Goal: Task Accomplishment & Management: Use online tool/utility

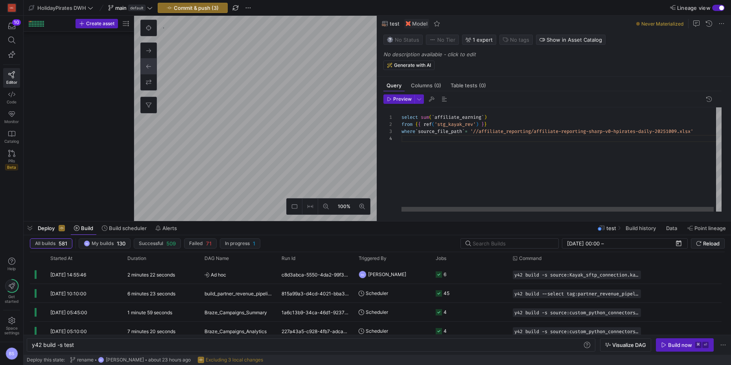
scroll to position [21, 0]
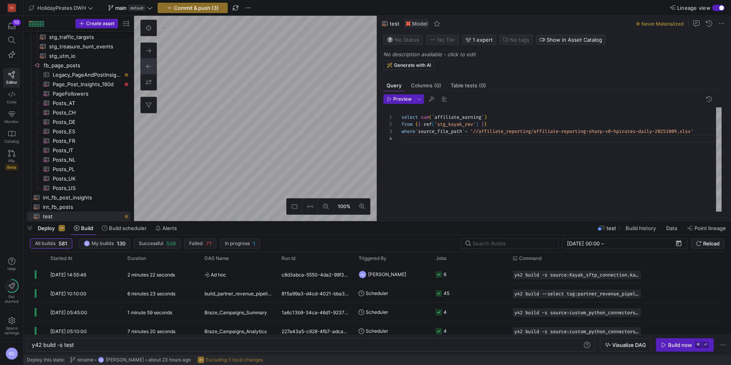
type textarea "WITH source AS ( SELECT * FROM {{ source('Kayak_sftp_connection', 'kayak_affili…"
type textarea "y42 build -s stg_kayak_rev"
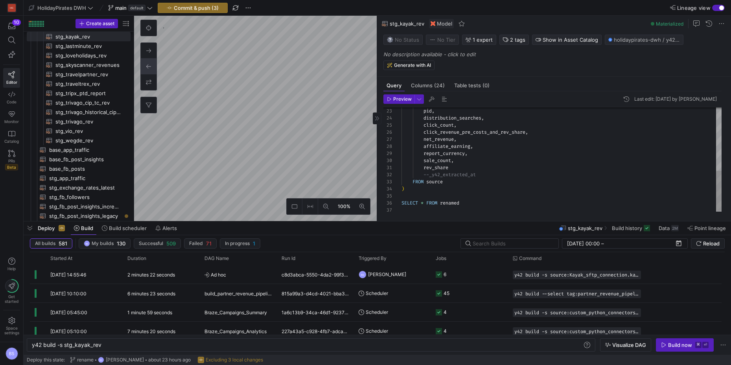
scroll to position [0, 48]
drag, startPoint x: 460, startPoint y: 169, endPoint x: 455, endPoint y: 169, distance: 5.5
click at [460, 169] on div "rev_share" at bounding box center [561, 167] width 320 height 7
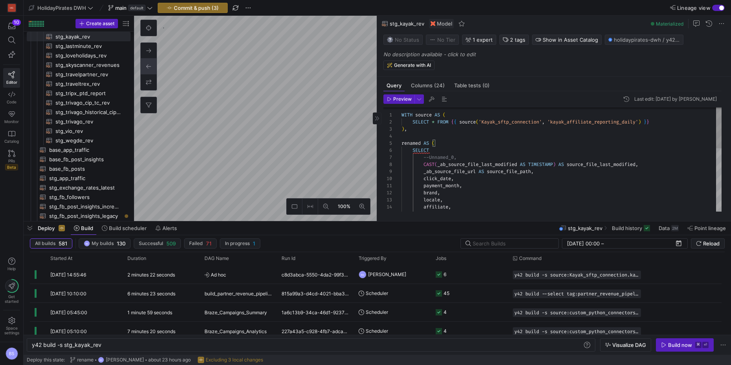
click at [431, 163] on div "platform , affiliate , locale , brand , payment_month , click_date , _ab_source…" at bounding box center [561, 239] width 320 height 268
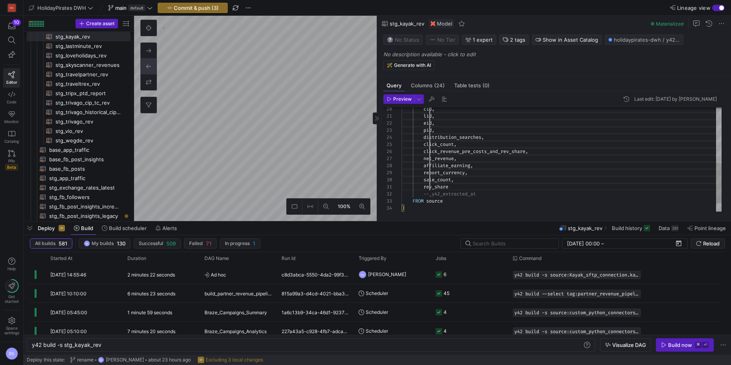
drag, startPoint x: 431, startPoint y: 162, endPoint x: 430, endPoint y: 188, distance: 26.0
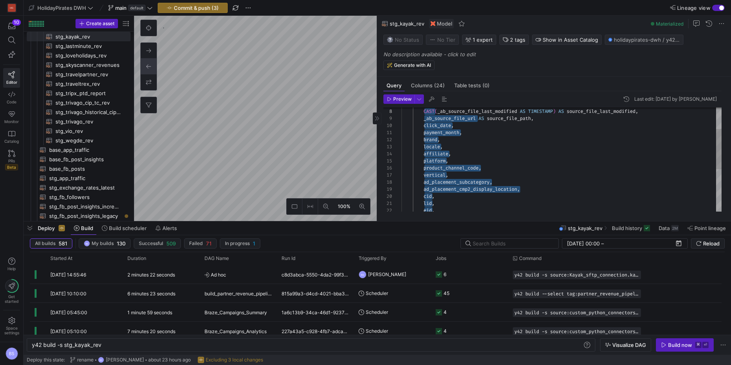
scroll to position [50, 23]
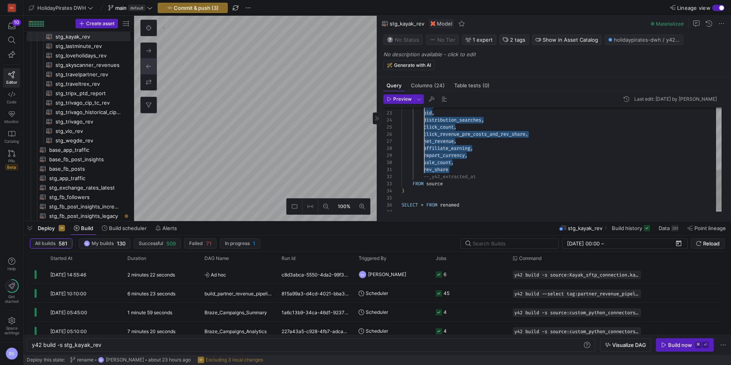
click at [427, 190] on div "pid , distribution_searches , click_count , click_revenue_pre_costs_and_rev_sha…" at bounding box center [561, 81] width 320 height 268
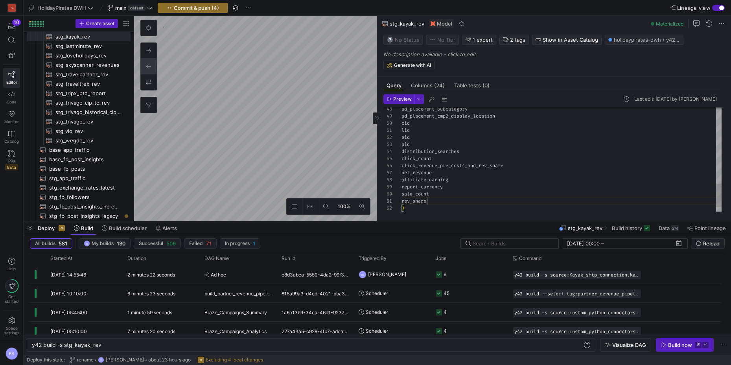
scroll to position [0, 26]
click at [402, 174] on div "click_date _ab_source_file_url CAST SELECT deduplication AS ( ) , FROM source -…" at bounding box center [561, 134] width 320 height 481
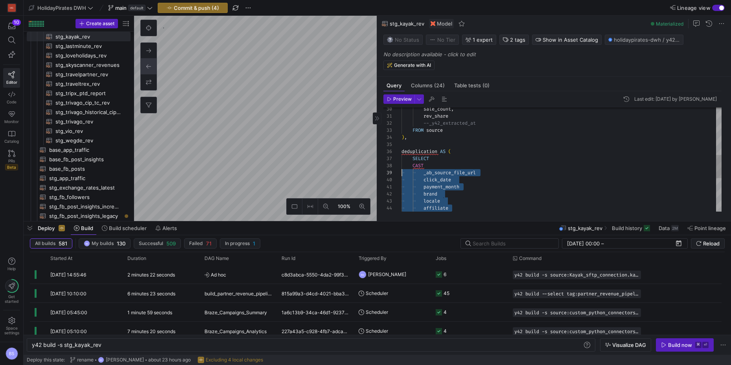
click at [433, 166] on div "click_date _ab_source_file_url CAST SELECT deduplication AS ( ) , FROM source -…" at bounding box center [561, 127] width 320 height 466
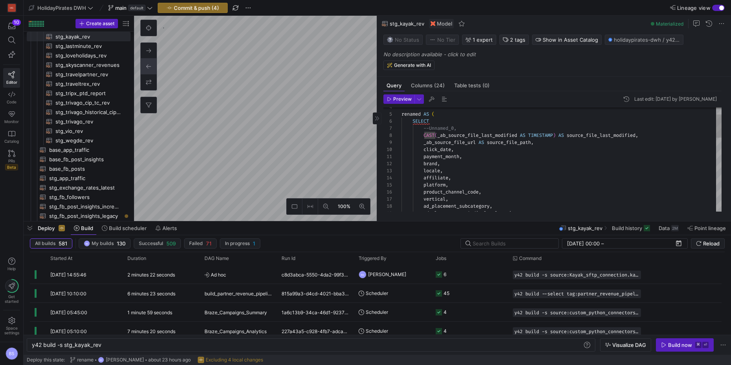
click at [590, 135] on div "ad_placement_subcategory , ad_placement_cmp2_display_location , product_channel…" at bounding box center [561, 309] width 320 height 466
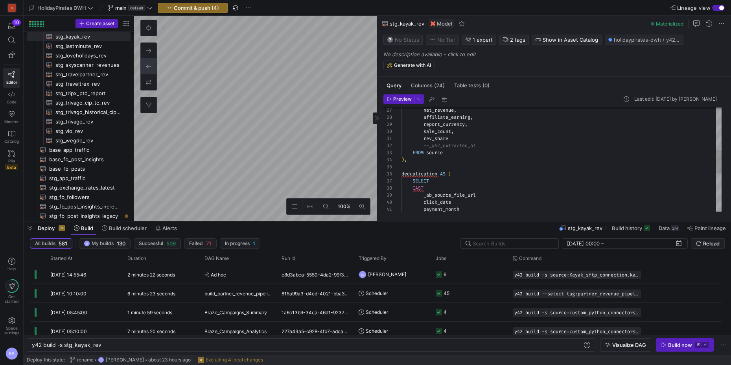
click at [454, 186] on div "net_revenue , affiliate_earning , report_currency , sale_count , rev_share --_y…" at bounding box center [561, 149] width 320 height 466
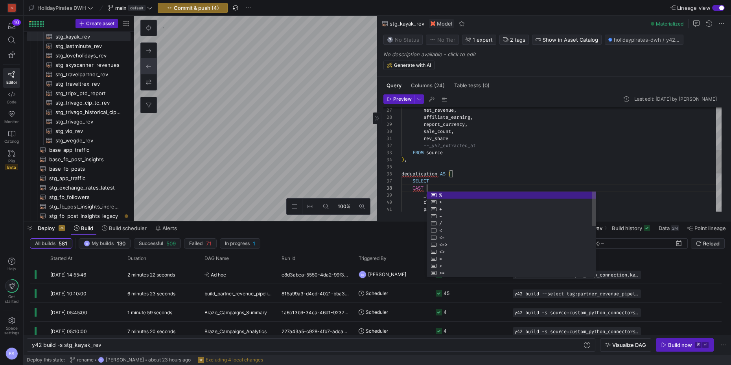
scroll to position [50, 96]
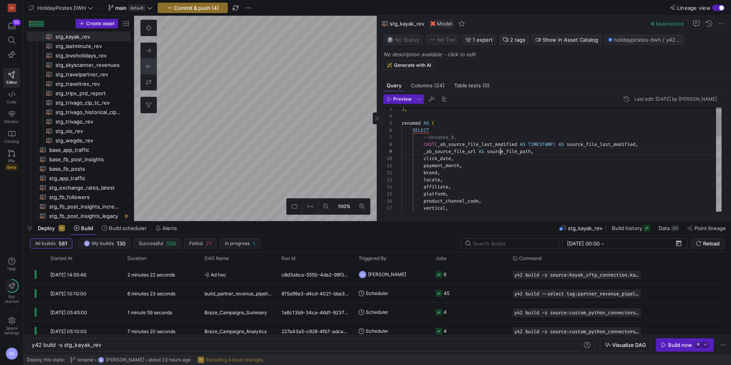
click at [501, 152] on div "vertical , product_channel_code , platform , affiliate , locale , brand , payme…" at bounding box center [561, 318] width 320 height 466
click at [444, 152] on div "FROM source ) , deduplication AS ( SELECT CAST source_file_last_modified _ab_so…" at bounding box center [561, 106] width 320 height 466
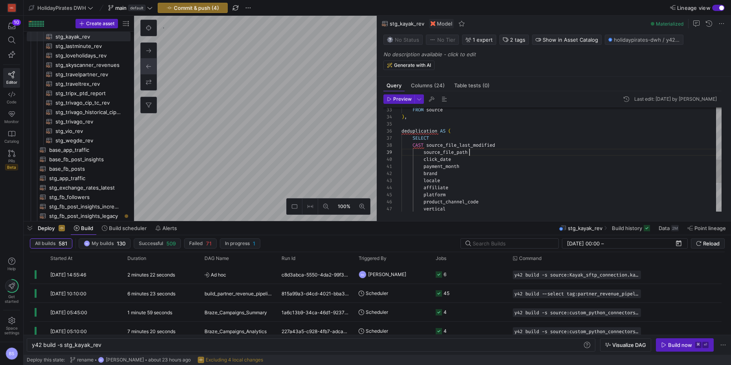
scroll to position [57, 68]
click at [421, 144] on div "FROM source ) , deduplication AS ( SELECT CAST source_file_last_modified source…" at bounding box center [561, 106] width 320 height 466
click at [428, 145] on span "source_file_last_modified" at bounding box center [458, 145] width 69 height 6
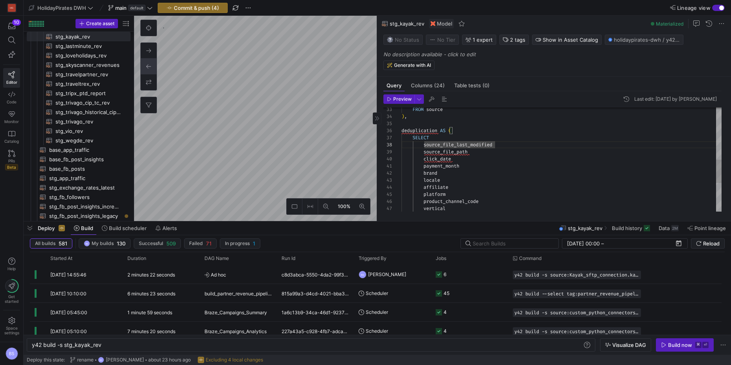
scroll to position [50, 28]
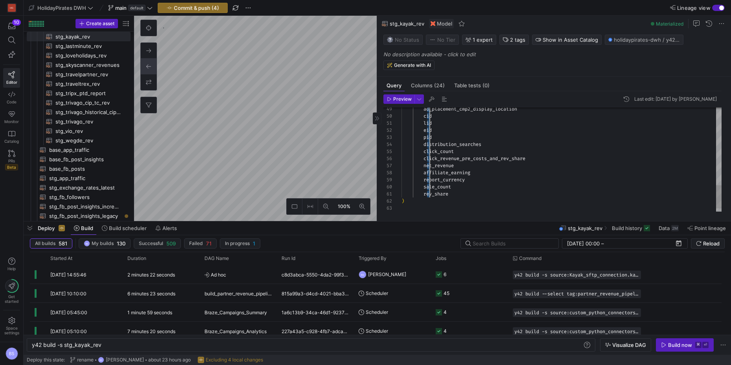
drag, startPoint x: 428, startPoint y: 147, endPoint x: 429, endPoint y: 192, distance: 44.4
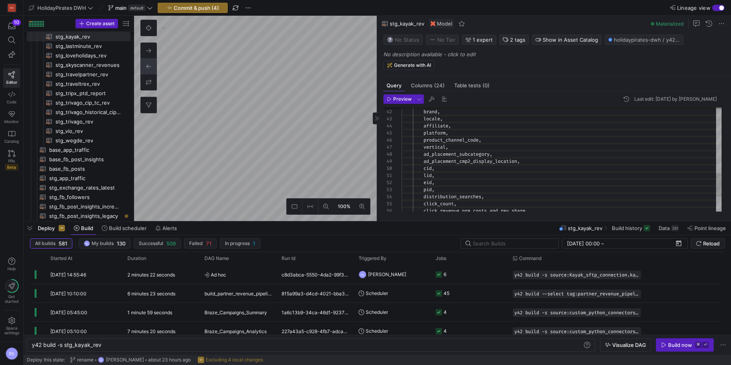
scroll to position [50, 96]
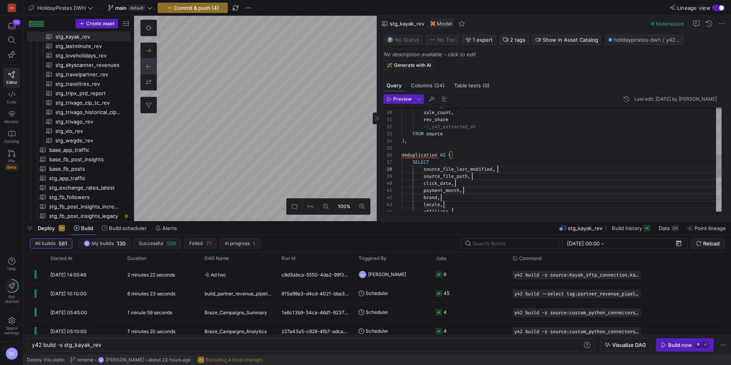
click at [441, 163] on div "SELECT" at bounding box center [561, 161] width 320 height 7
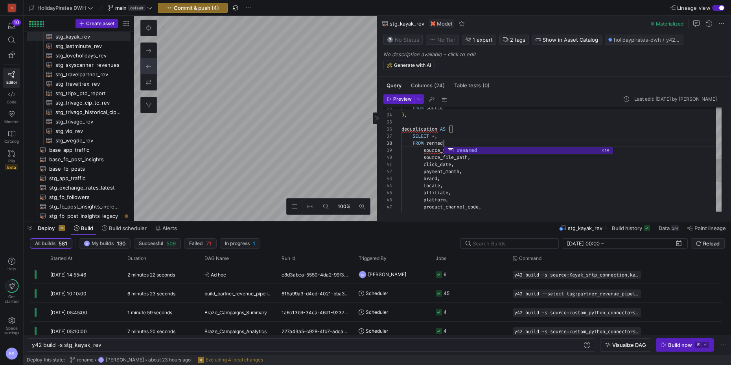
scroll to position [50, 45]
click at [441, 143] on div "vertical , platform , product_channel_code , locale , affiliate , brand , payme…" at bounding box center [561, 107] width 320 height 473
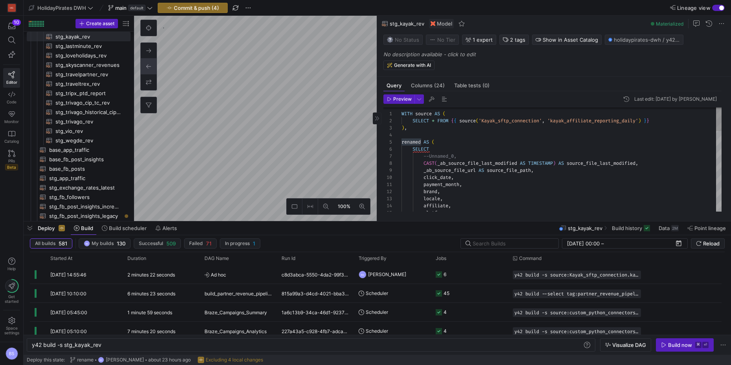
click at [412, 142] on div "platform , affiliate , locale , brand , payment_month , click_date , _ab_source…" at bounding box center [561, 340] width 320 height 473
click at [408, 139] on div "platform , affiliate , locale , brand , payment_month , click_date , _ab_source…" at bounding box center [561, 340] width 320 height 473
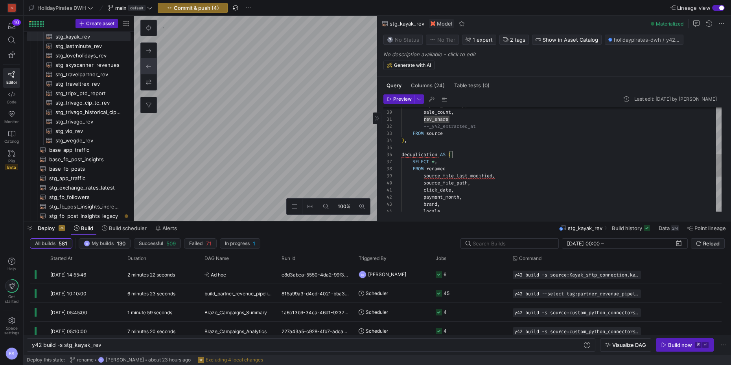
click at [441, 169] on div "locale , brand , click_date , payment_month , source_file_path , source_file_la…" at bounding box center [561, 133] width 320 height 473
click at [416, 176] on div "locale , brand , click_date , payment_month , source_file_path , source_file_la…" at bounding box center [561, 133] width 320 height 473
click at [468, 180] on div "click_date , payment_month , source_file_path , QUALIFY FROM cte_renaming SELEC…" at bounding box center [561, 141] width 320 height 488
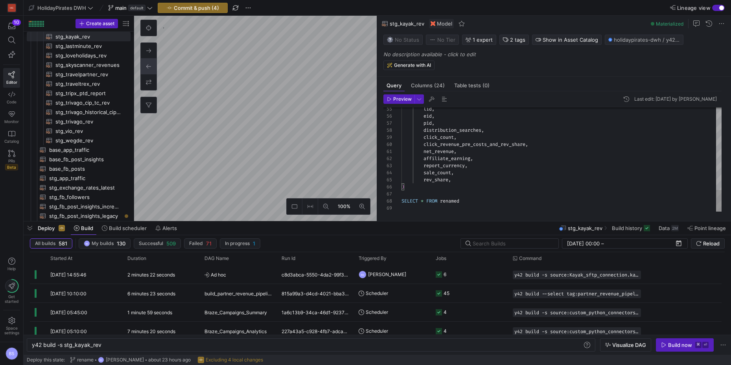
click at [457, 181] on div "rev_share ," at bounding box center [561, 179] width 320 height 7
click at [427, 181] on div ")" at bounding box center [561, 179] width 320 height 7
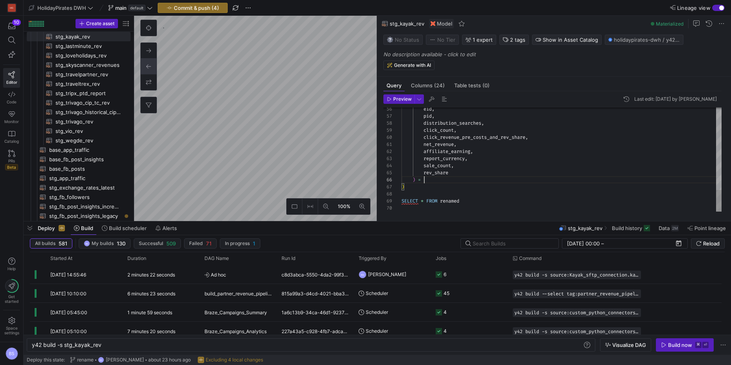
scroll to position [35, 26]
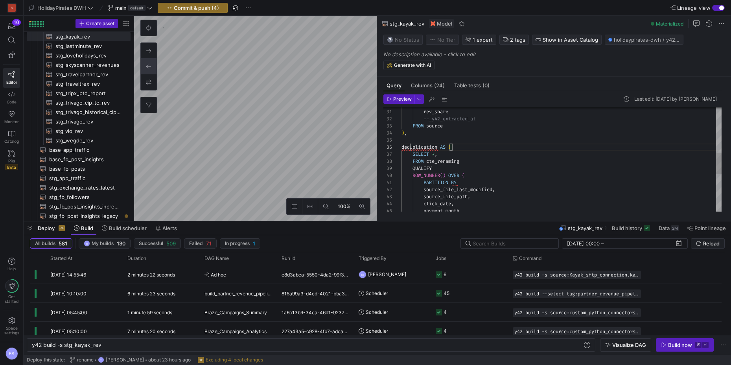
click at [411, 147] on div "payment_month , click_date , source_file_path , source_file_last_modified , PAR…" at bounding box center [561, 141] width 320 height 502
click at [414, 154] on div "click_date , source_file_path , source_file_last_modified , PARTITION BY ROW_NU…" at bounding box center [561, 150] width 320 height 502
click at [414, 154] on div "source_file_path , source_file_last_modified , PARTITION BY ROW_NUMBER ( ) OVER…" at bounding box center [561, 153] width 320 height 502
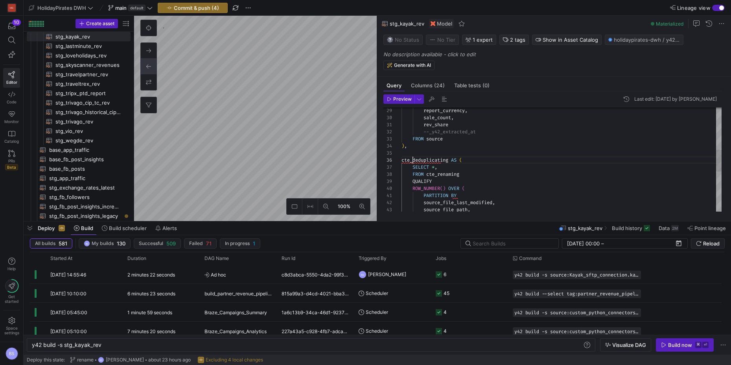
click at [414, 157] on div "source_file_path , source_file_last_modified , PARTITION BY ROW_NUMBER ( ) OVER…" at bounding box center [561, 153] width 320 height 502
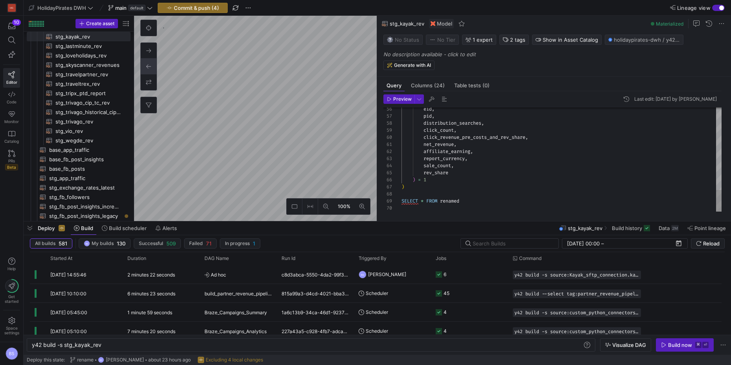
click at [447, 206] on div at bounding box center [561, 207] width 320 height 7
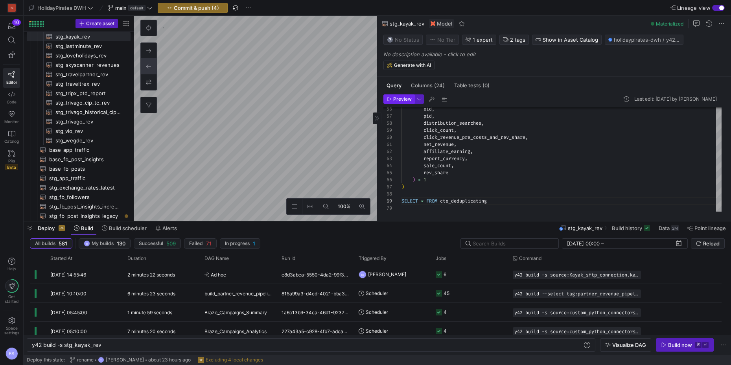
click at [400, 99] on span "Preview" at bounding box center [402, 99] width 18 height 6
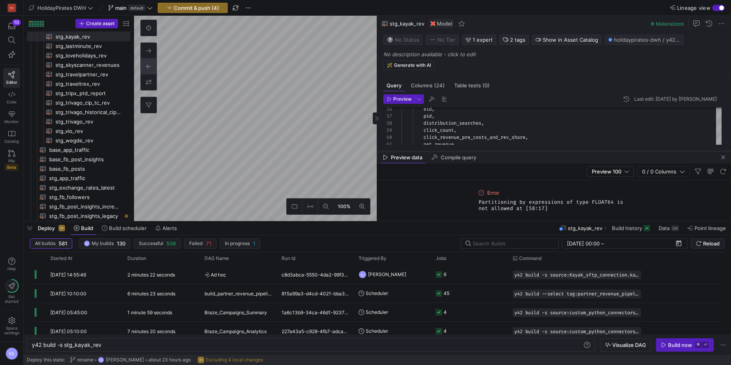
drag, startPoint x: 505, startPoint y: 83, endPoint x: 509, endPoint y: 151, distance: 68.1
click at [509, 151] on div at bounding box center [554, 151] width 354 height 3
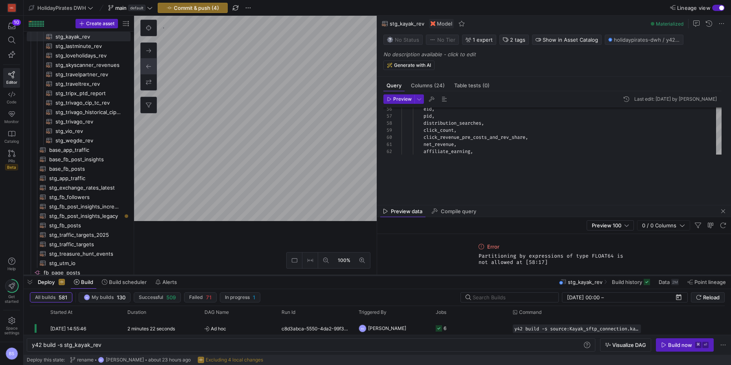
drag, startPoint x: 470, startPoint y: 221, endPoint x: 464, endPoint y: 275, distance: 54.1
click at [464, 275] on div at bounding box center [377, 275] width 707 height 3
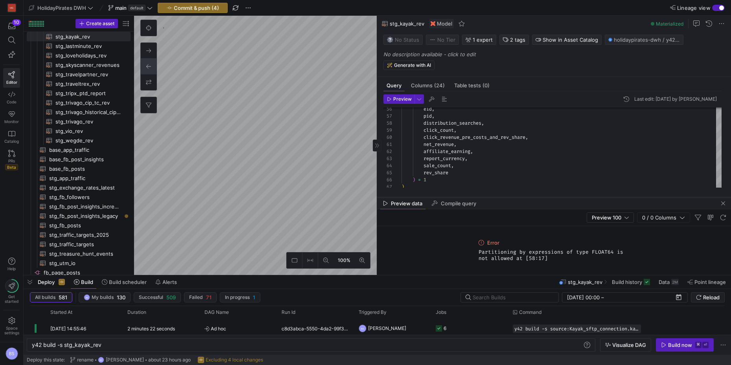
drag, startPoint x: 500, startPoint y: 206, endPoint x: 502, endPoint y: 198, distance: 8.0
click at [502, 198] on div at bounding box center [554, 197] width 354 height 3
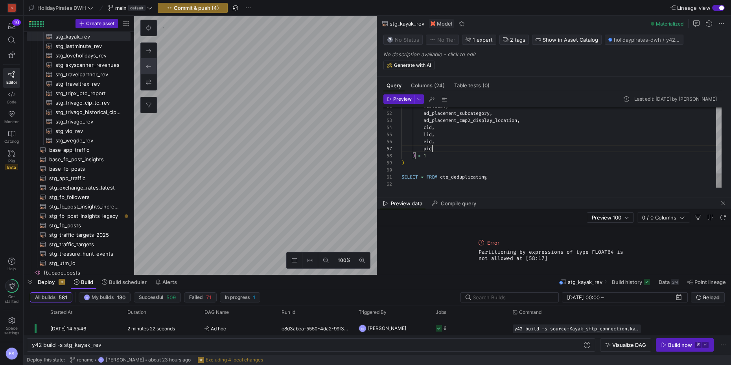
scroll to position [42, 31]
click at [409, 95] on span "button" at bounding box center [399, 99] width 30 height 9
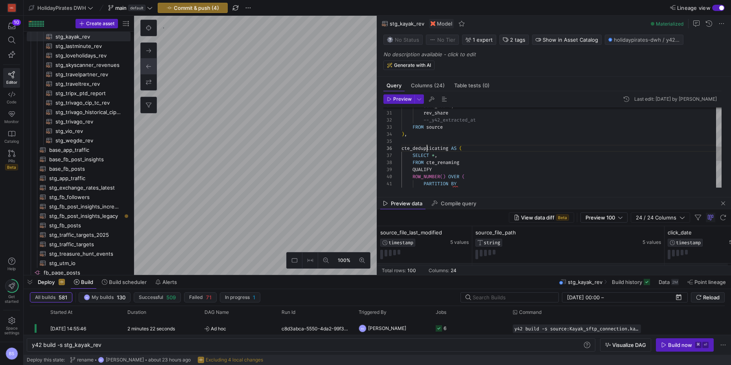
click at [427, 150] on div ") , FROM source --_y42_extracted_at cte_deduplicating AS ( SELECT * , FROM cte_…" at bounding box center [561, 113] width 320 height 445
type textarea "vertical, ad_placement_subcategory, ad_placement_cmp2_display_location, cid, li…"
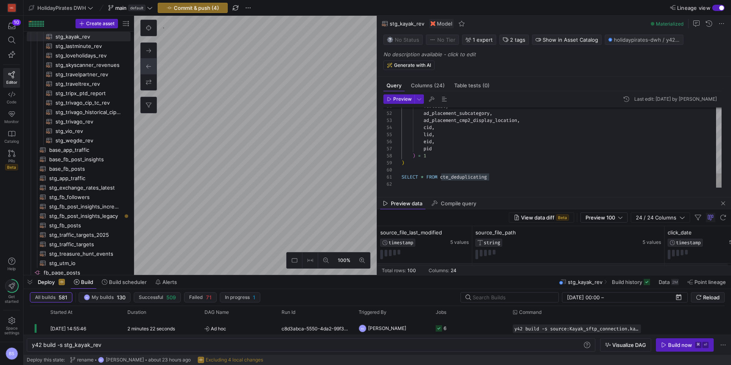
scroll to position [64, 0]
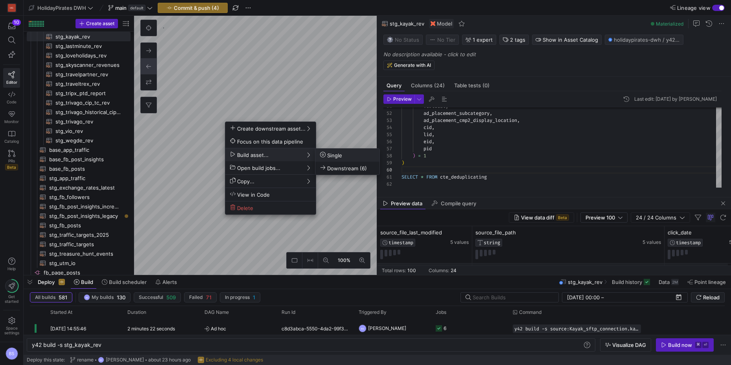
click at [337, 157] on span "Single" at bounding box center [331, 155] width 22 height 7
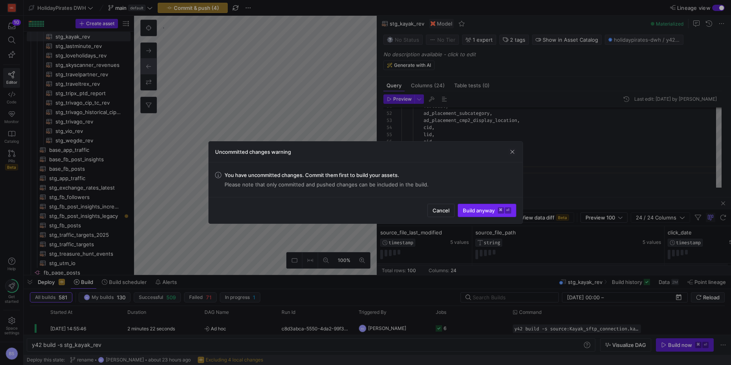
click at [481, 211] on span "Build anyway ⌘ ⏎" at bounding box center [487, 210] width 48 height 6
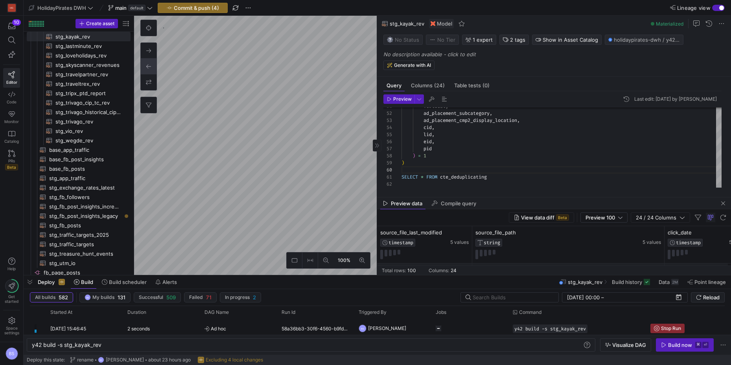
click at [444, 51] on p "No description available - click to edit" at bounding box center [555, 54] width 344 height 6
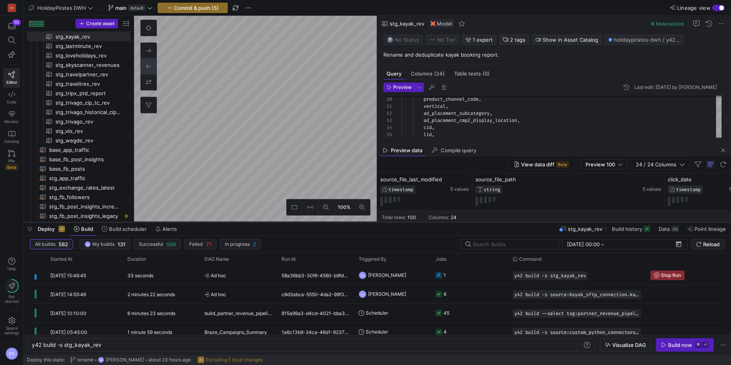
drag, startPoint x: 323, startPoint y: 276, endPoint x: 326, endPoint y: 223, distance: 53.1
click at [326, 223] on div at bounding box center [377, 222] width 707 height 3
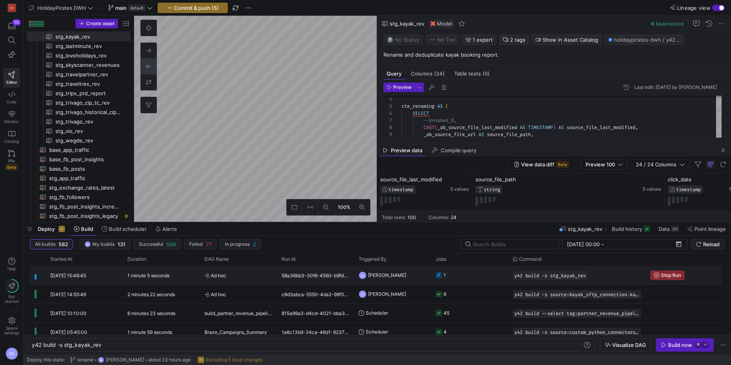
click at [262, 274] on span "Ad hoc" at bounding box center [238, 275] width 68 height 18
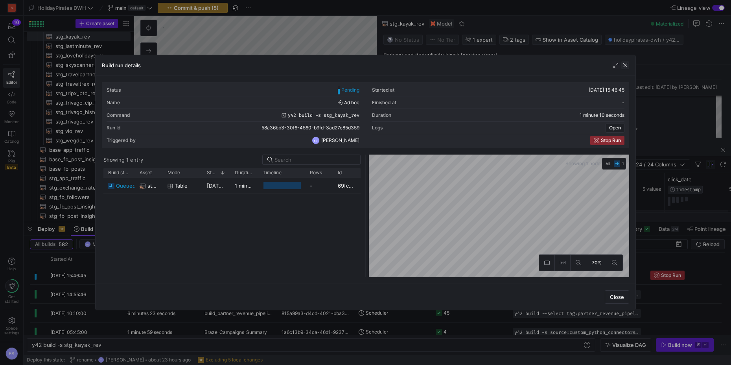
click at [627, 64] on span "button" at bounding box center [625, 65] width 8 height 8
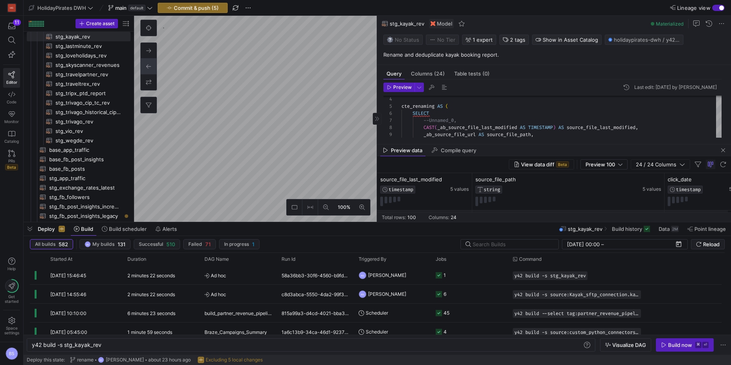
type textarea "select sum(`affiliate_earning`) from {{ ref('stg_kayak_rev') }} where `source_f…"
type textarea "y42 build -s test"
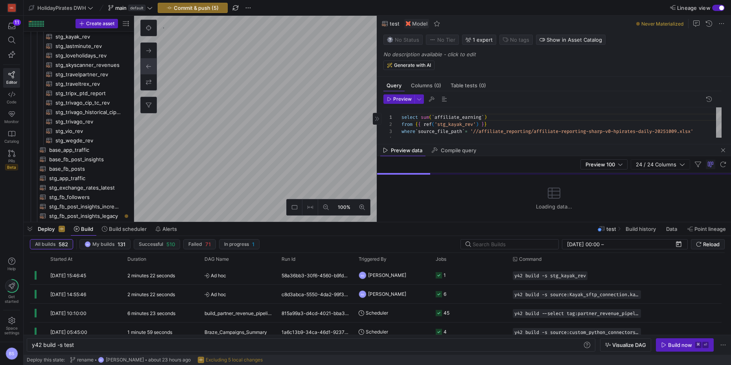
scroll to position [792, 0]
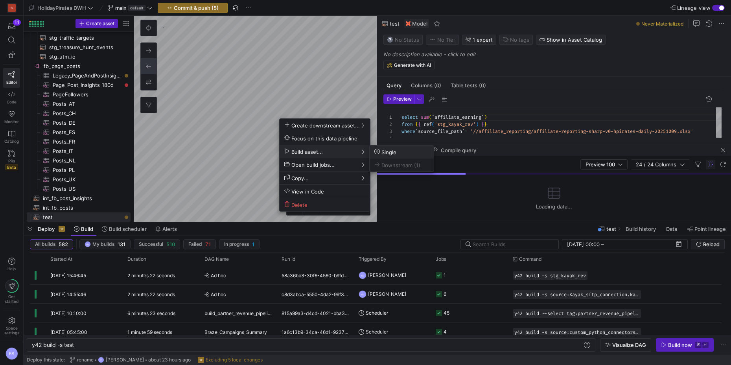
click at [389, 153] on span "Single" at bounding box center [385, 152] width 22 height 7
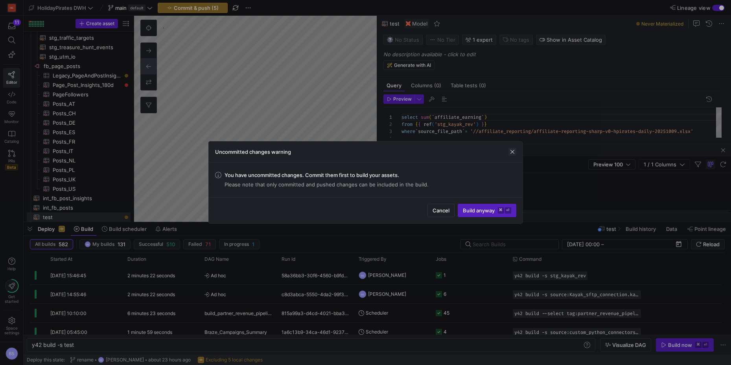
drag, startPoint x: 512, startPoint y: 152, endPoint x: 438, endPoint y: 140, distance: 74.5
click at [508, 151] on span "button" at bounding box center [512, 152] width 8 height 8
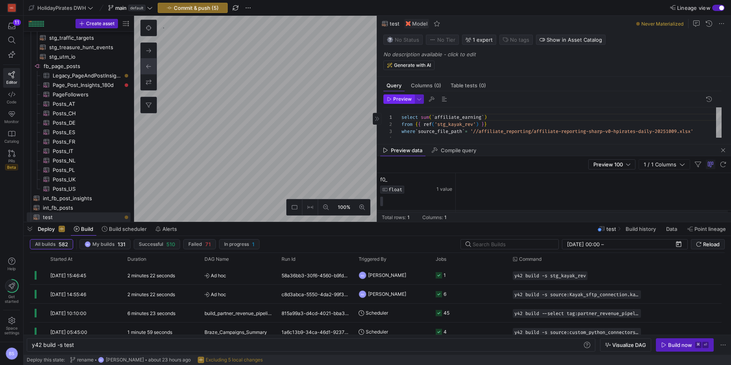
click at [391, 98] on icon "button" at bounding box center [389, 99] width 5 height 5
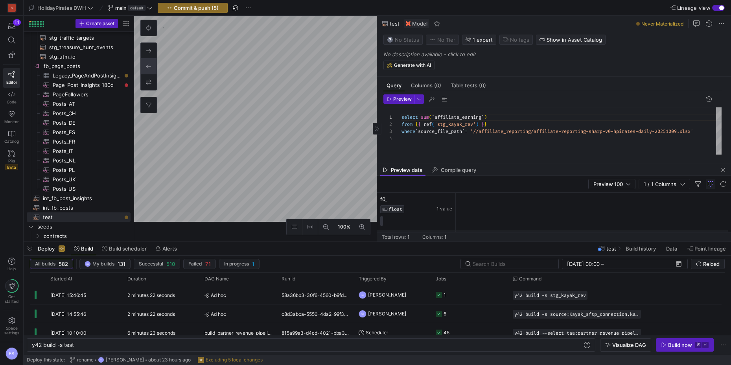
drag, startPoint x: 506, startPoint y: 223, endPoint x: 504, endPoint y: 228, distance: 6.0
click at [504, 240] on div at bounding box center [377, 241] width 707 height 3
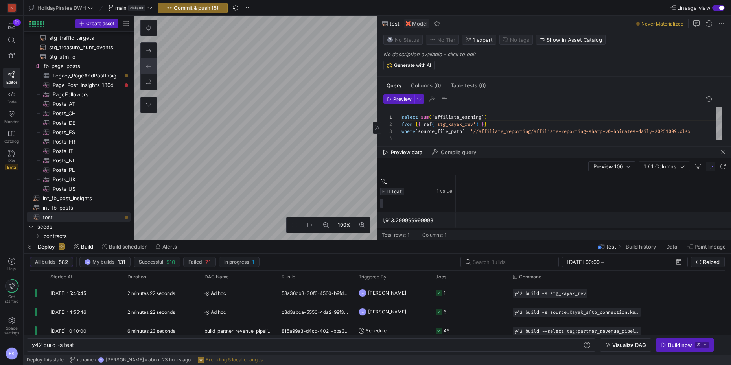
drag, startPoint x: 507, startPoint y: 162, endPoint x: 507, endPoint y: 146, distance: 15.7
click at [507, 146] on div at bounding box center [554, 146] width 354 height 3
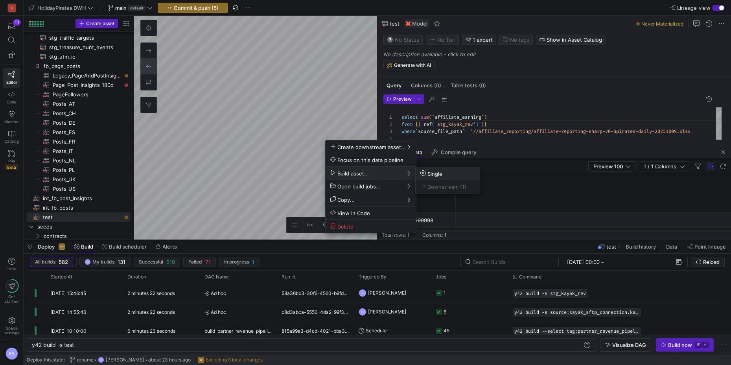
click at [429, 175] on span "Single" at bounding box center [431, 173] width 22 height 7
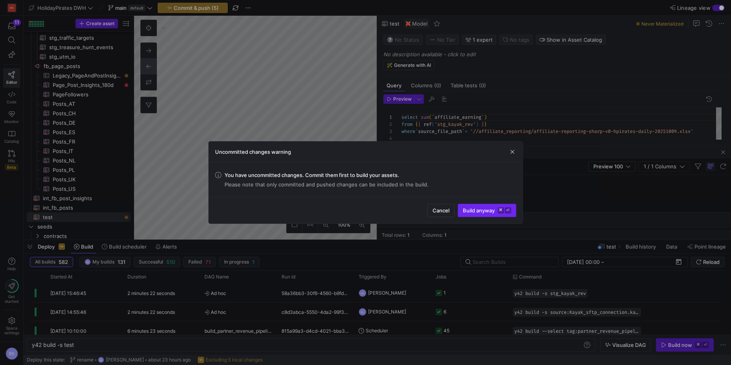
click at [477, 210] on span "Build anyway ⌘ ⏎" at bounding box center [487, 210] width 48 height 6
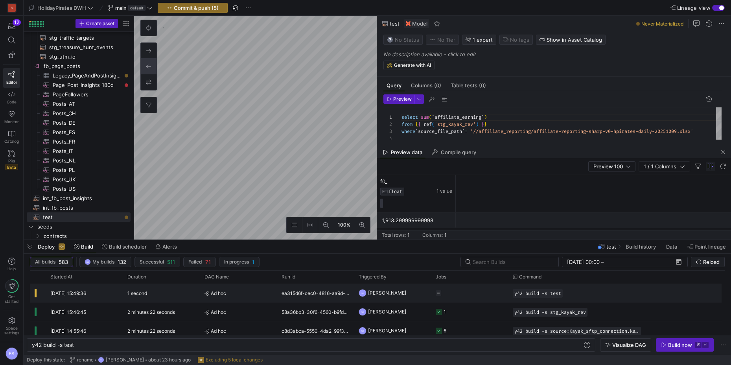
click at [471, 294] on y42-job-status-cell-renderer "Press SPACE to select this row." at bounding box center [470, 293] width 68 height 18
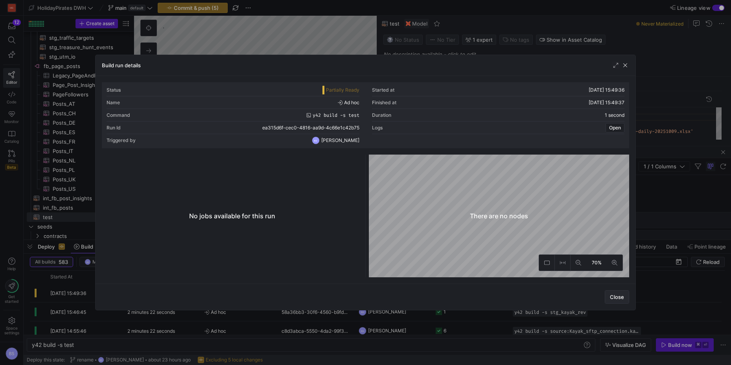
click at [620, 300] on span "Close" at bounding box center [617, 297] width 14 height 6
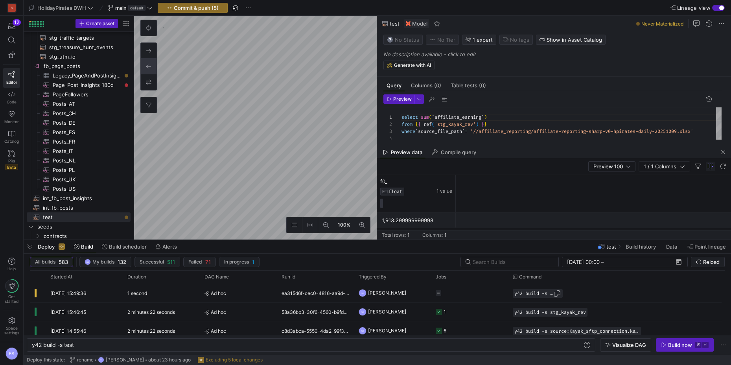
type textarea "WITH source AS ( SELECT * FROM {{ source('Kayak_sftp_connection', 'kayak_affili…"
type textarea "y42 build -s stg_kayak_rev"
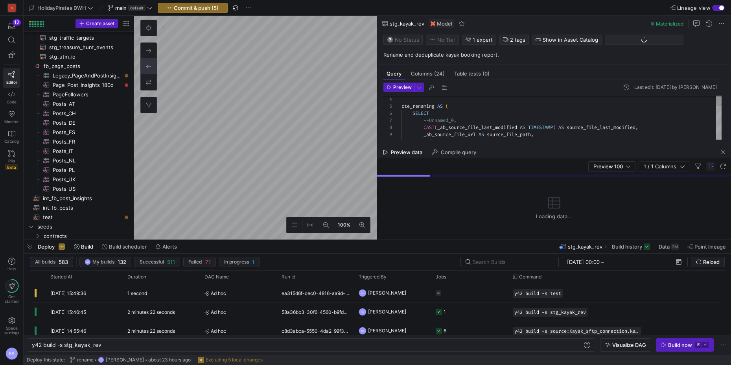
scroll to position [585, 0]
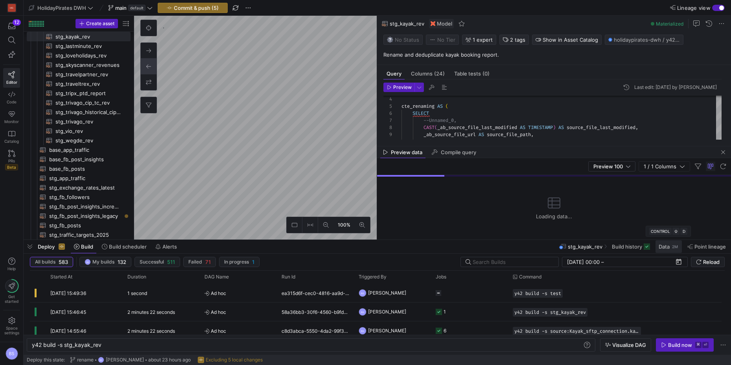
click at [661, 249] on span "Data" at bounding box center [664, 246] width 11 height 6
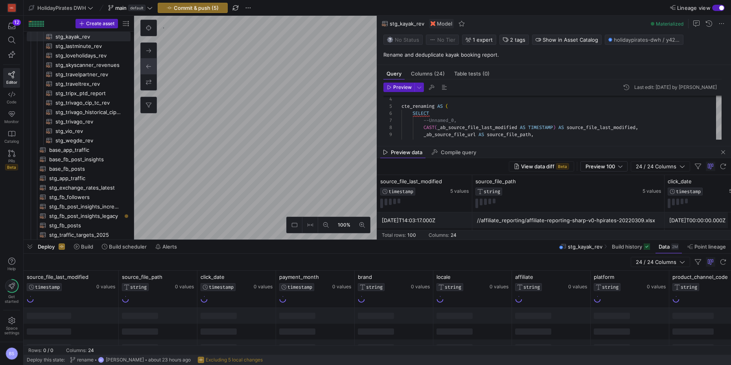
type textarea "select sum(`affiliate_earning`) from {{ ref('stg_kayak_rev') }} where `source_f…"
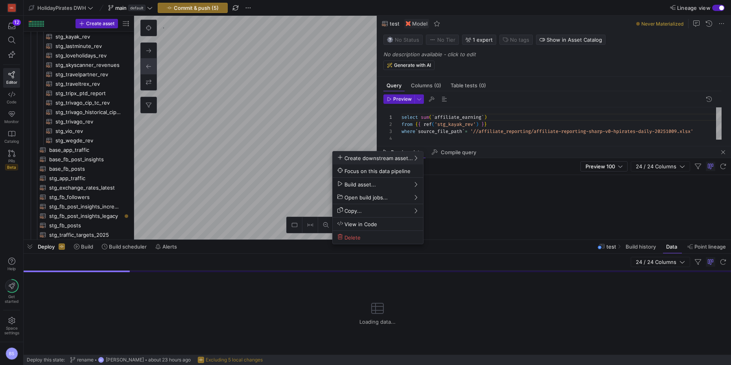
scroll to position [774, 0]
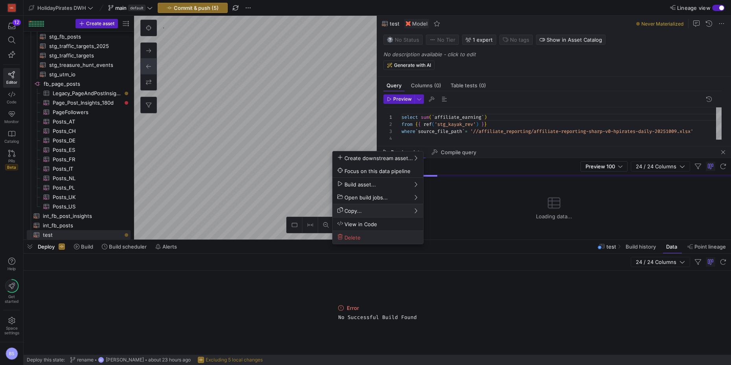
click at [354, 237] on span "Delete" at bounding box center [348, 237] width 23 height 7
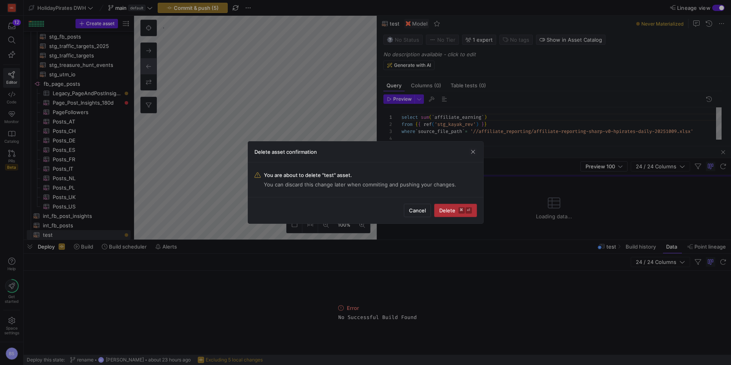
click at [445, 211] on span "Delete ⌘ ⏎" at bounding box center [455, 210] width 33 height 6
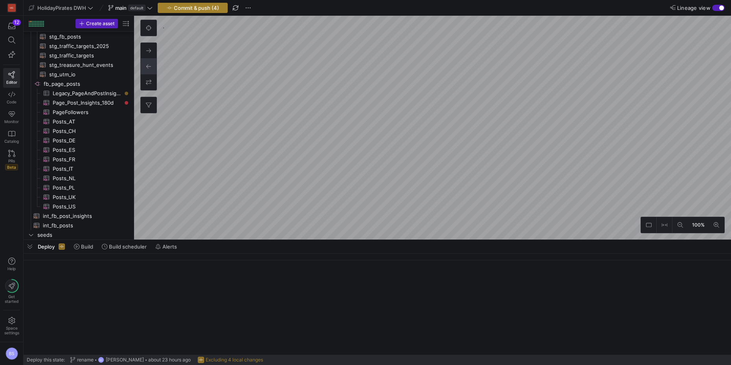
click at [191, 6] on span "Commit & push (4)" at bounding box center [196, 8] width 45 height 6
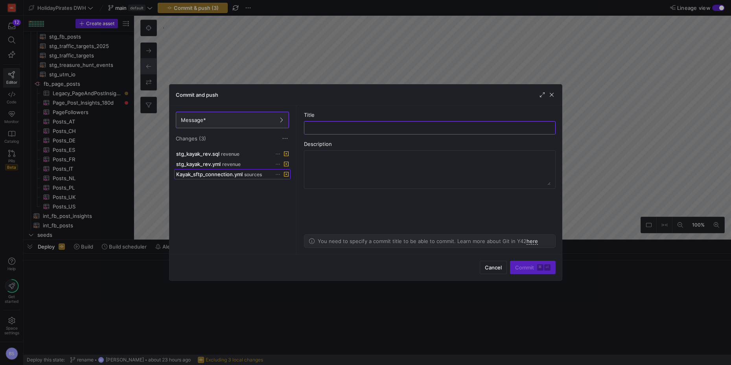
click at [231, 173] on span "Kayak_sftp_connection.yml" at bounding box center [209, 174] width 66 height 6
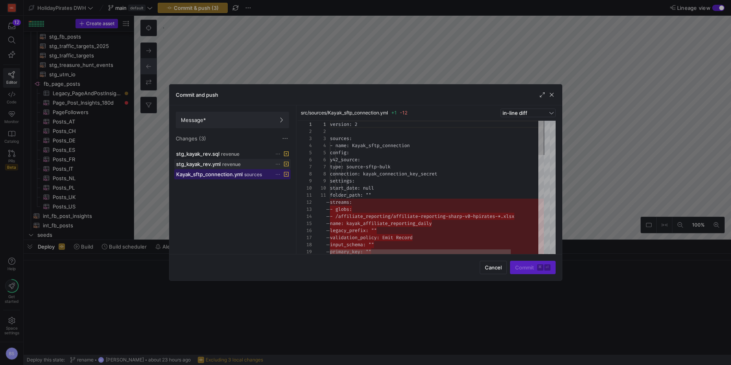
scroll to position [71, 0]
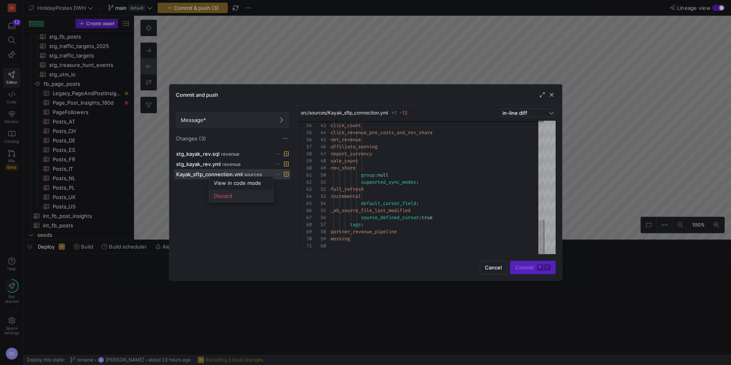
click at [223, 196] on span "Discard" at bounding box center [223, 196] width 18 height 6
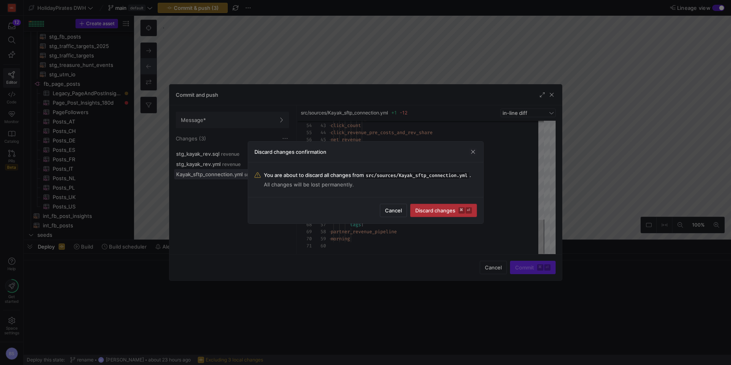
click at [424, 211] on span "Discard changes ⌘ ⏎" at bounding box center [443, 210] width 57 height 6
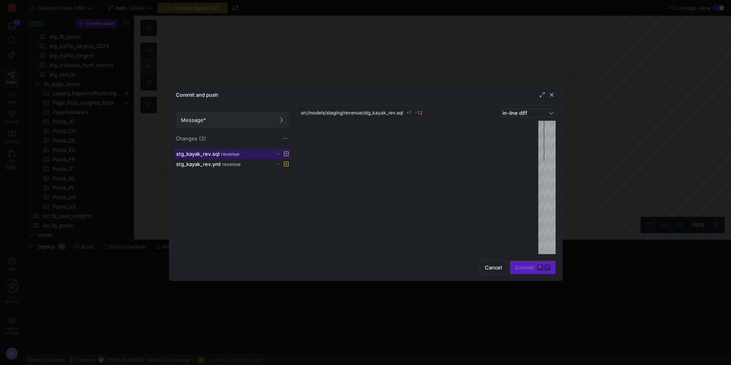
click at [240, 155] on div "stg_kayak_rev.sql revenue" at bounding box center [223, 154] width 95 height 6
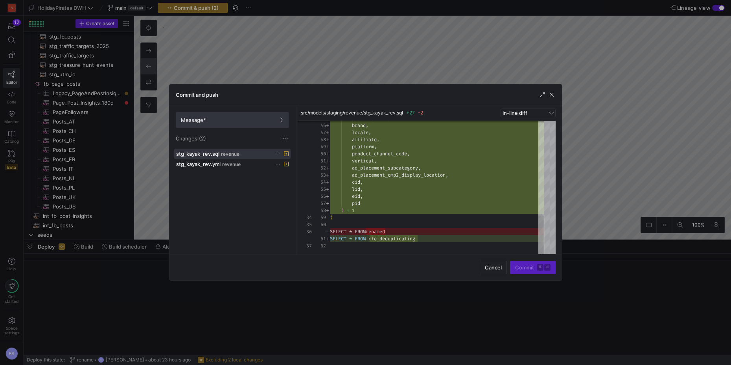
click at [219, 124] on span at bounding box center [232, 120] width 112 height 16
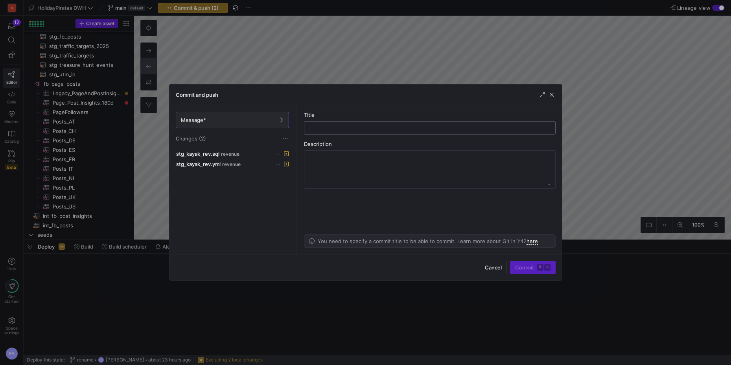
click at [368, 126] on input "text" at bounding box center [430, 128] width 238 height 6
type input "add deduplication CTE to kayak"
click at [527, 267] on span "Commit ⌘ ⏎" at bounding box center [532, 267] width 35 height 6
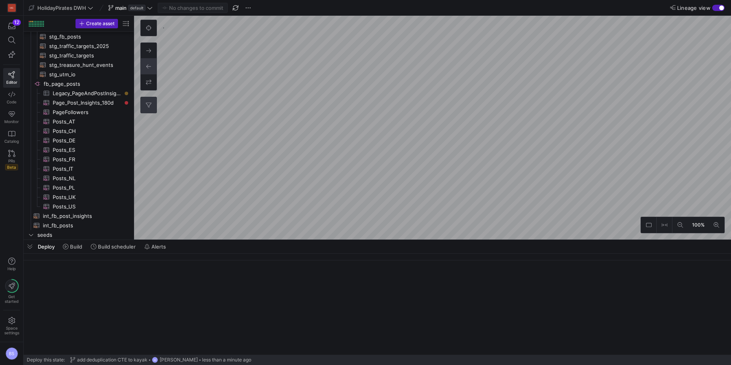
click at [144, 107] on button "0" at bounding box center [149, 105] width 16 height 16
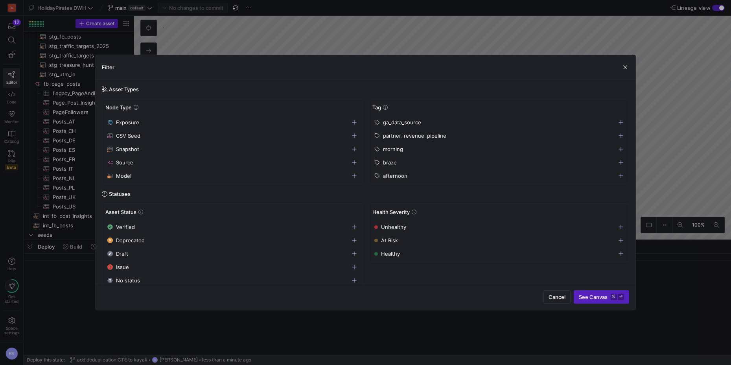
click at [619, 134] on icon "button" at bounding box center [621, 136] width 6 height 6
click at [596, 297] on span "See Canvas ⌘ ⏎" at bounding box center [601, 297] width 45 height 6
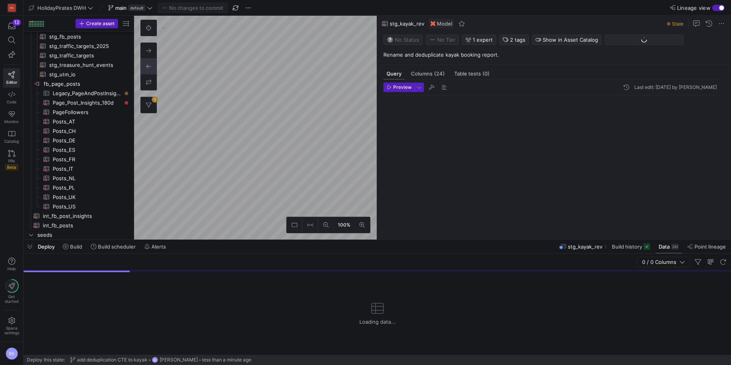
scroll to position [71, 0]
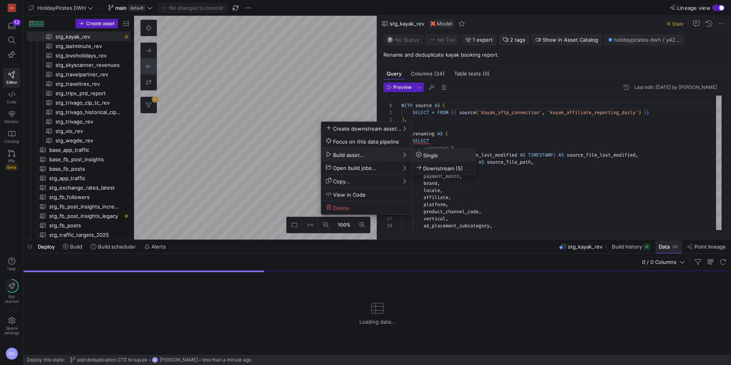
click at [674, 249] on div at bounding box center [365, 182] width 731 height 365
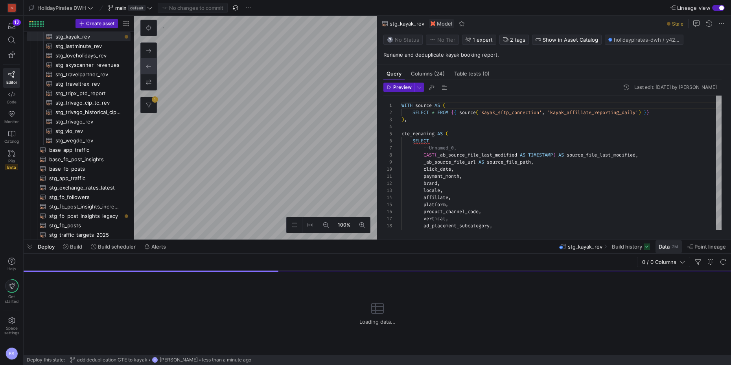
click at [669, 247] on span "Data" at bounding box center [664, 246] width 11 height 6
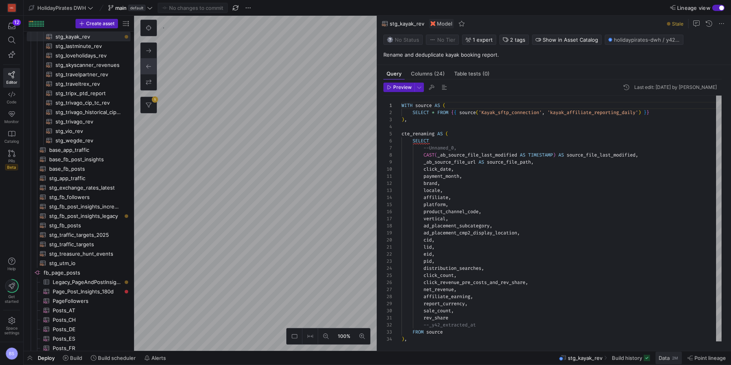
click at [659, 357] on span "Data" at bounding box center [664, 358] width 11 height 6
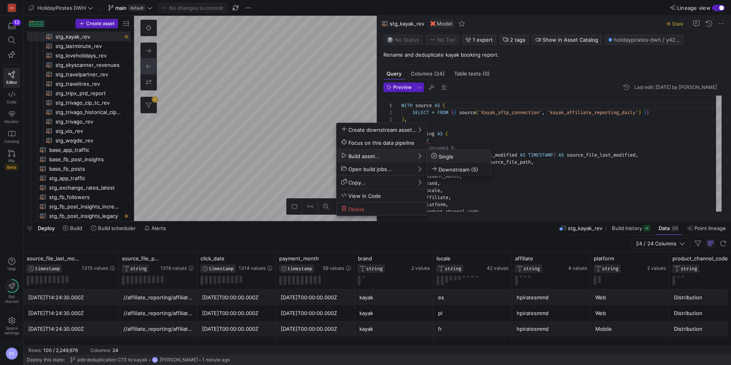
click at [452, 156] on span "Single" at bounding box center [442, 156] width 22 height 7
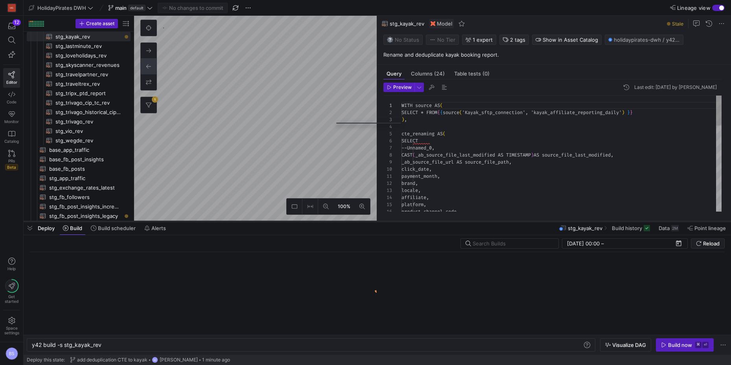
scroll to position [0, 69]
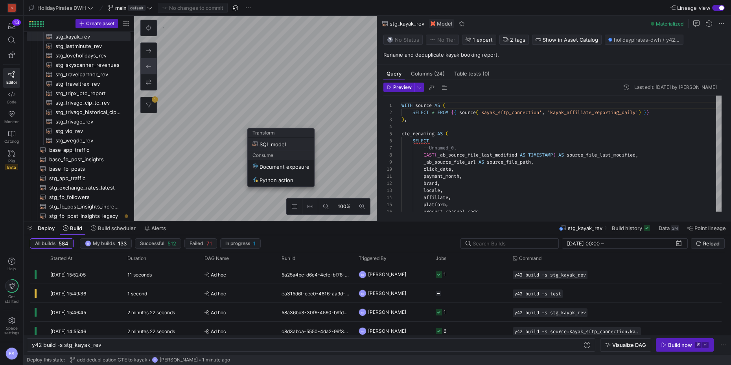
click at [277, 144] on span "SQL model" at bounding box center [268, 144] width 33 height 7
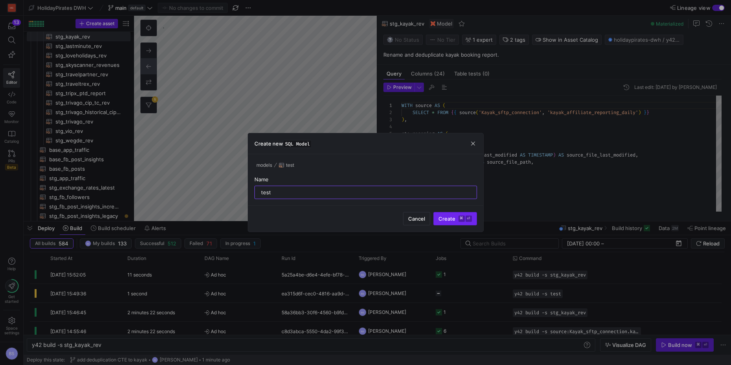
type input "test"
click at [451, 219] on span "Create ⌘ ⏎" at bounding box center [454, 218] width 33 height 6
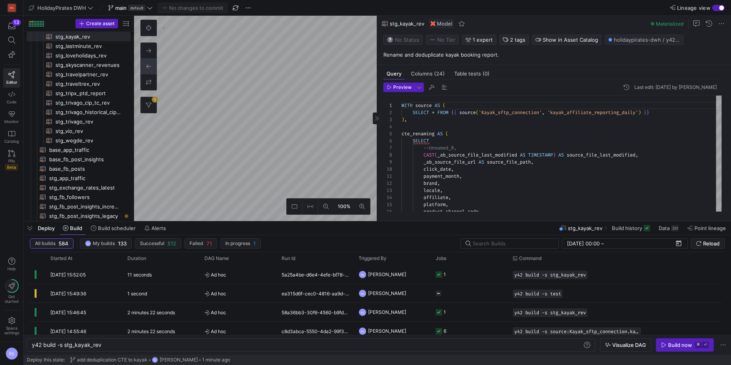
type textarea "select * from {{ ref('stg_kayak_rev') }}"
type textarea "y42 build -s test"
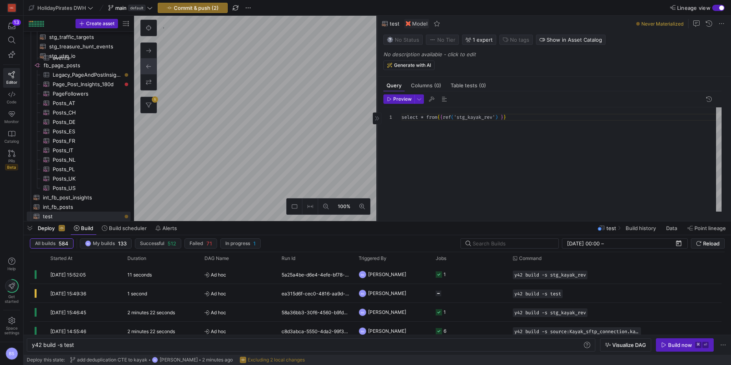
scroll to position [792, 0]
click at [424, 117] on div "select * from { { ref ( 'stg_kayak_rev' ) } }" at bounding box center [561, 159] width 320 height 104
type textarea "WITH source AS ( SELECT * FROM {{ source('Kayak_sftp_connection', 'kayak_affili…"
type textarea "y42 build -s stg_kayak_rev"
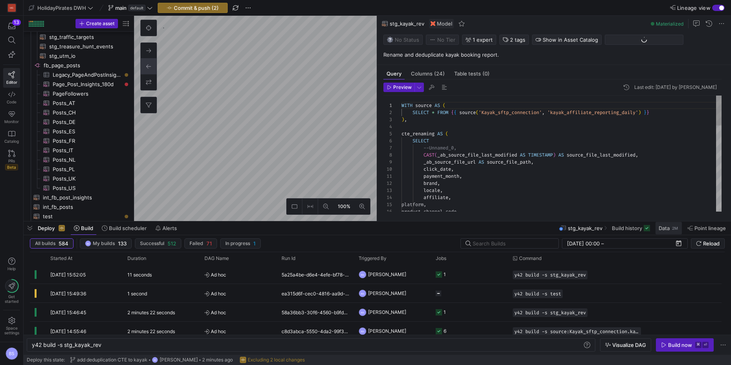
scroll to position [585, 0]
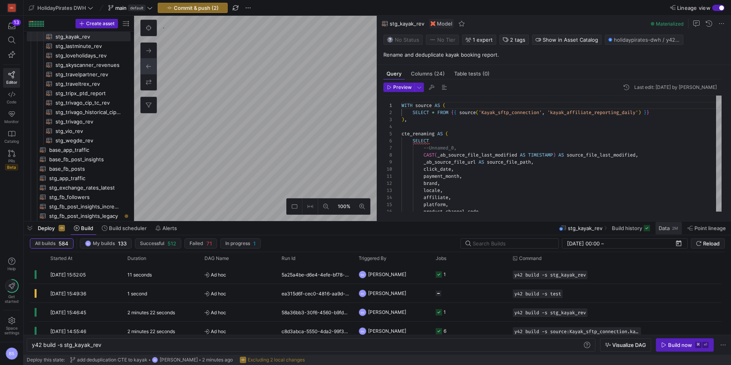
click at [672, 229] on div "2M" at bounding box center [674, 228] width 7 height 6
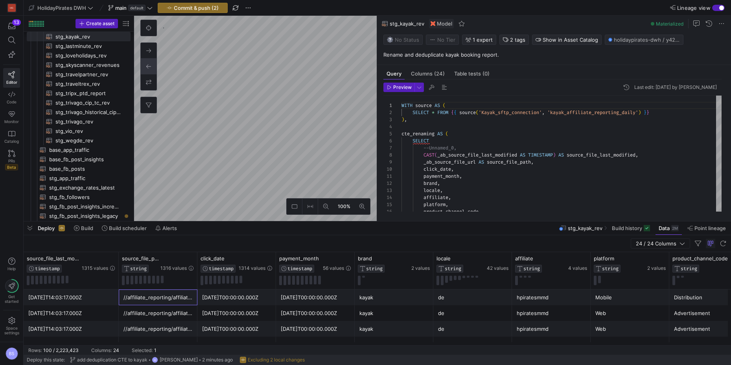
click at [171, 298] on div "//affiliate_reporting/affiliate-reporting-sharp-v0-hpirates-20220309.xlsx" at bounding box center [157, 297] width 69 height 15
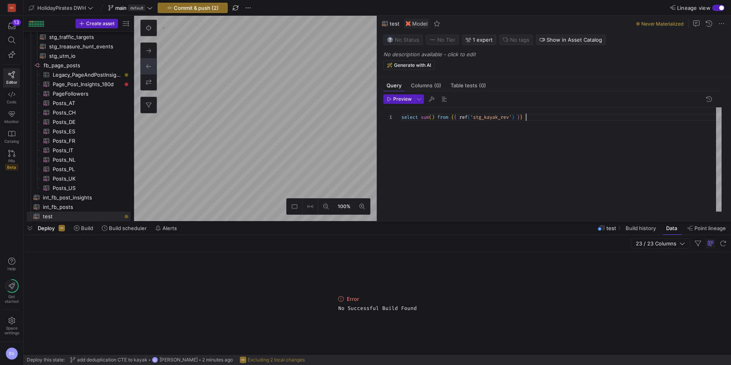
click at [528, 120] on div "select sum ( ) from { { ref ( 'stg_kayak_rev' ) } }" at bounding box center [561, 117] width 320 height 7
click at [403, 100] on span "Preview" at bounding box center [402, 99] width 18 height 6
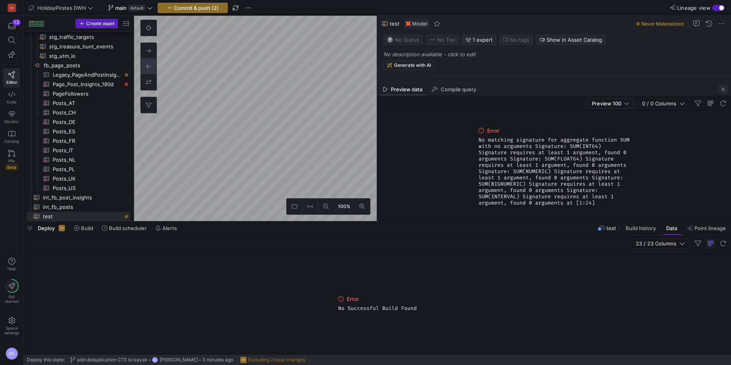
click at [721, 90] on span "button" at bounding box center [722, 89] width 9 height 9
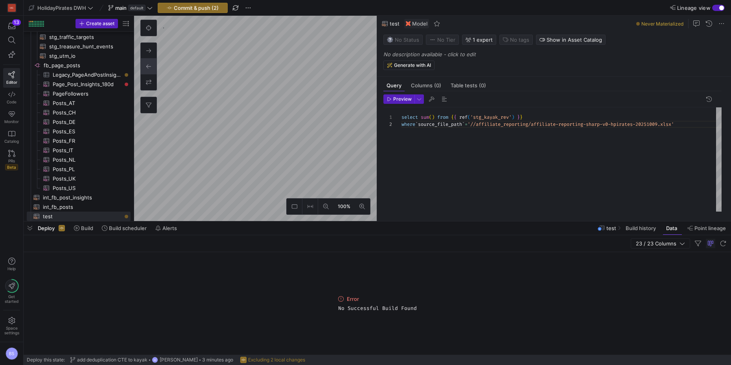
click at [434, 117] on span ")" at bounding box center [433, 117] width 3 height 6
click at [394, 99] on span "Preview" at bounding box center [402, 99] width 18 height 6
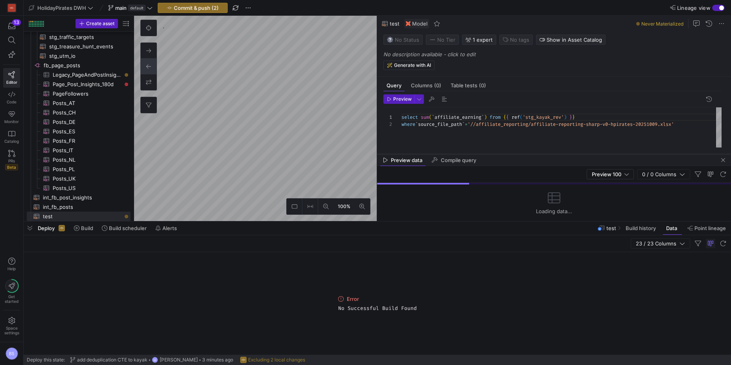
drag, startPoint x: 531, startPoint y: 84, endPoint x: 535, endPoint y: 154, distance: 70.1
click at [535, 154] on div at bounding box center [554, 154] width 354 height 3
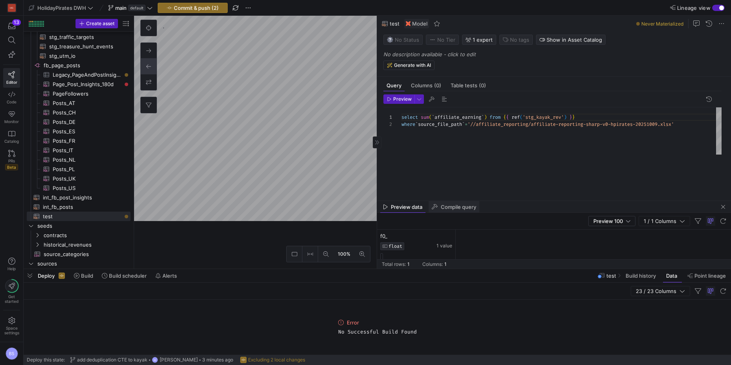
drag, startPoint x: 367, startPoint y: 221, endPoint x: 450, endPoint y: 202, distance: 85.6
click at [373, 267] on div at bounding box center [377, 268] width 707 height 3
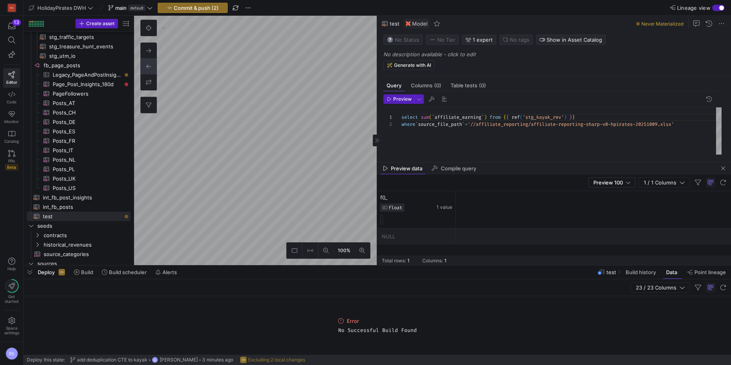
drag, startPoint x: 493, startPoint y: 199, endPoint x: 499, endPoint y: 164, distance: 35.4
click at [499, 164] on as-split "Query Columns (0) Table tests (0) Preview 1 2 select sum ( ` affiliate_earning …" at bounding box center [554, 140] width 354 height 249
click at [660, 126] on div "select sum ( ` affiliate_earning ` ) from { { ref ( 'stg_kayak_rev' ) } } where…" at bounding box center [561, 130] width 320 height 47
drag, startPoint x: 685, startPoint y: 125, endPoint x: 540, endPoint y: 123, distance: 145.1
click at [540, 123] on div "select sum ( ` affiliate_earning ` ) from { { ref ( 'stg_kayak_rev' ) } } where…" at bounding box center [561, 130] width 320 height 47
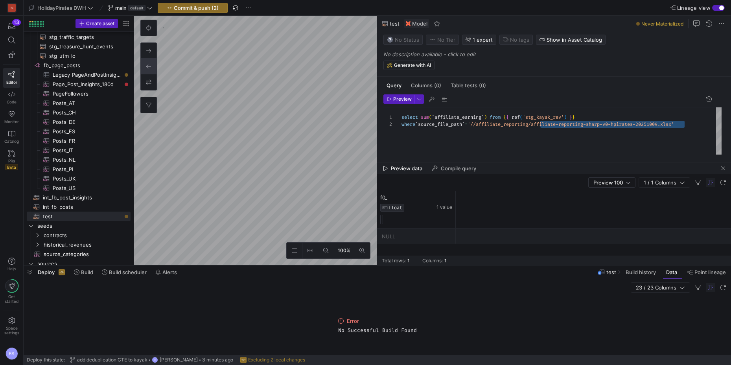
type textarea "select sum(`affiliate_earning`) from {{ ref('stg_kayak_rev') }} where `source_f…"
click at [393, 99] on span "Preview" at bounding box center [402, 99] width 18 height 6
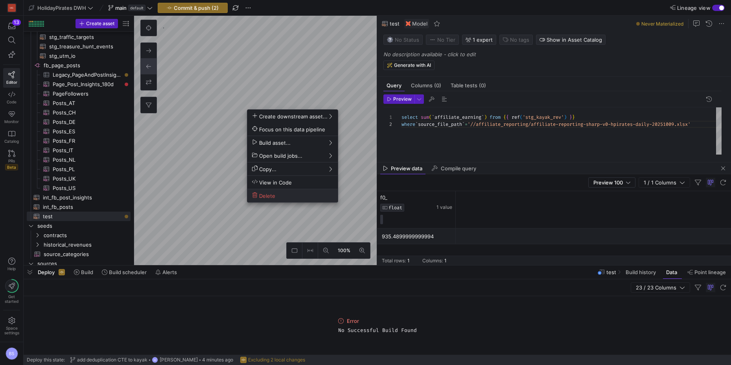
click at [290, 196] on span "Delete" at bounding box center [292, 195] width 81 height 7
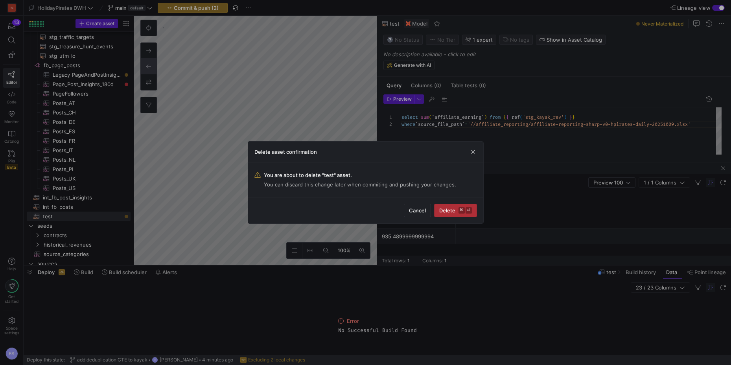
click at [448, 210] on span "Delete ⌘ ⏎" at bounding box center [455, 210] width 33 height 6
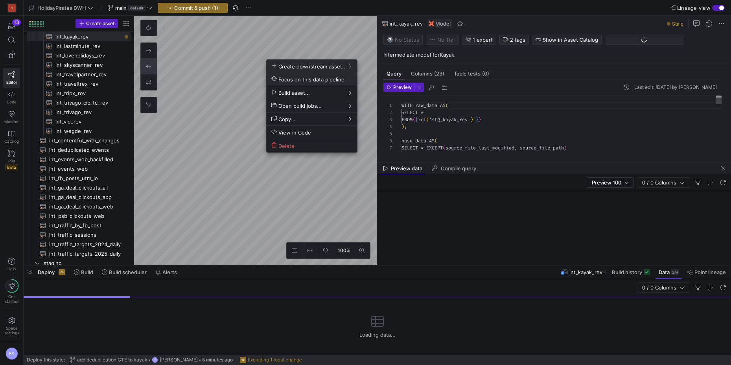
scroll to position [71, 0]
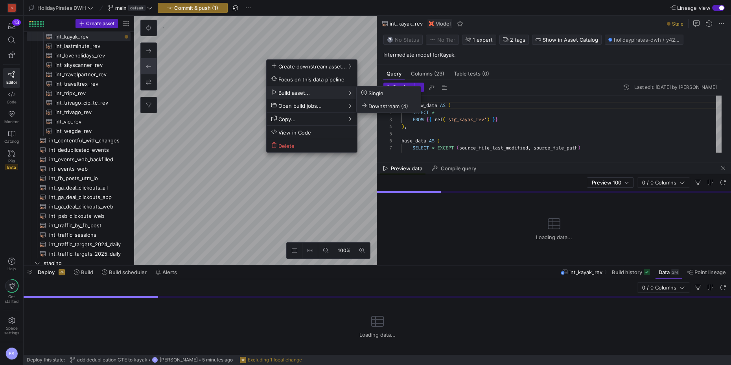
click at [378, 107] on span "Downstream (4)" at bounding box center [384, 106] width 47 height 7
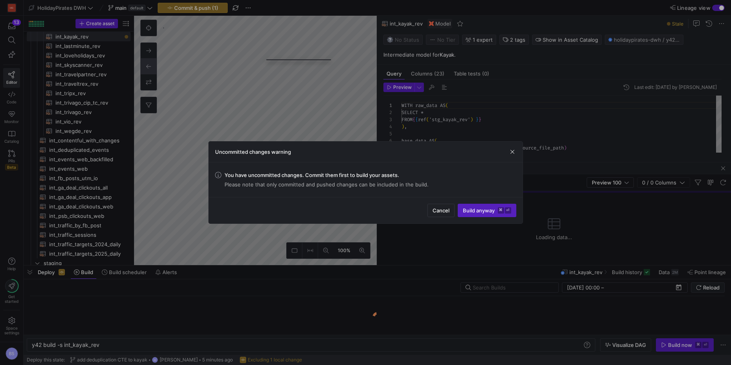
scroll to position [0, 67]
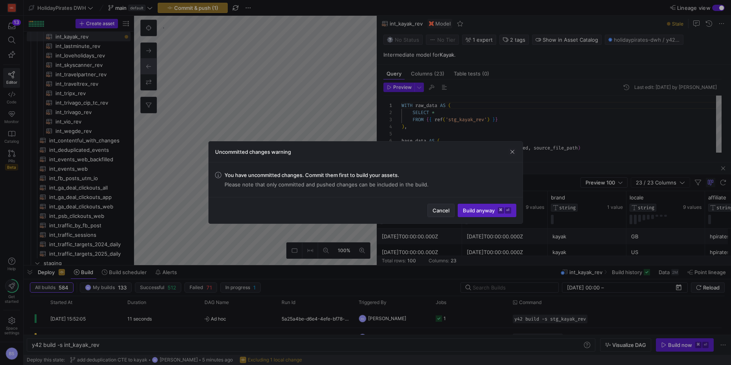
click at [440, 208] on span "Cancel" at bounding box center [441, 210] width 17 height 6
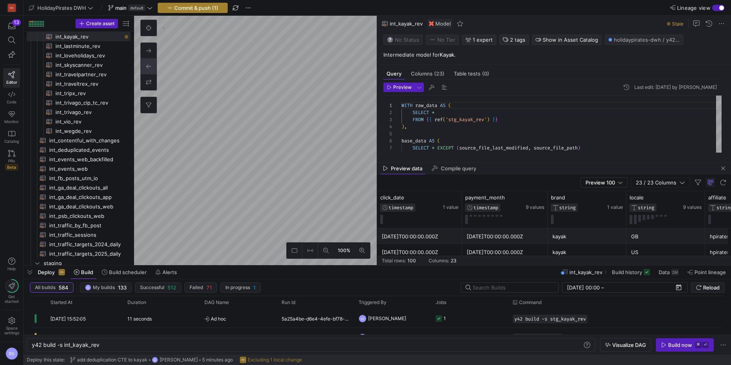
click at [190, 10] on span "Commit & push (1)" at bounding box center [196, 8] width 44 height 6
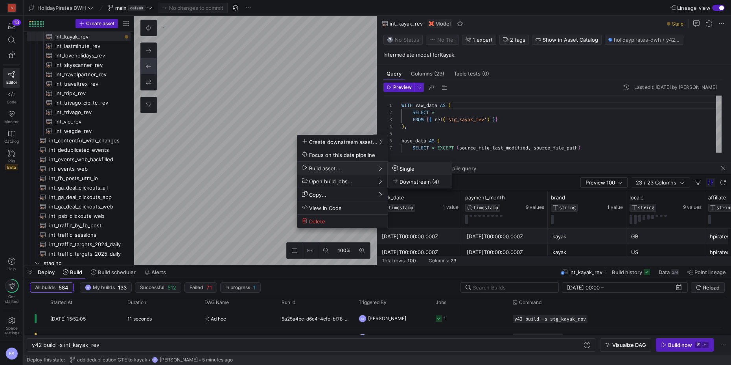
drag, startPoint x: 413, startPoint y: 182, endPoint x: 403, endPoint y: 179, distance: 10.6
click at [413, 182] on span "Downstream (4)" at bounding box center [415, 181] width 47 height 7
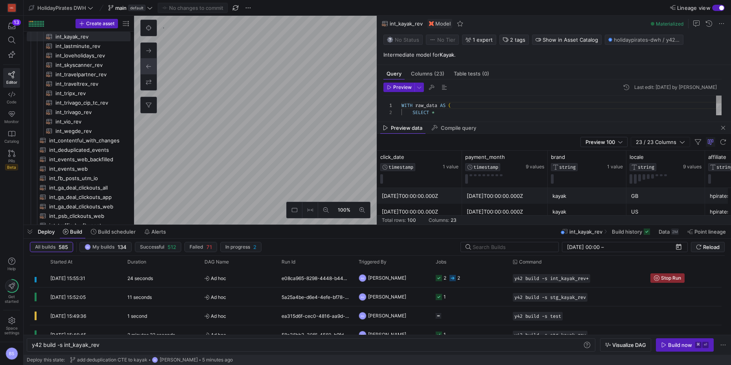
drag, startPoint x: 300, startPoint y: 267, endPoint x: 296, endPoint y: 225, distance: 42.3
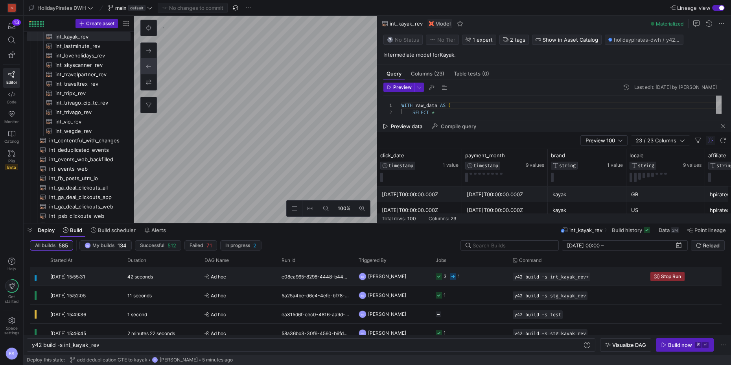
click at [295, 277] on div "e08ca965-8298-4448-b44e-0e7b9d84b5b8" at bounding box center [315, 276] width 77 height 18
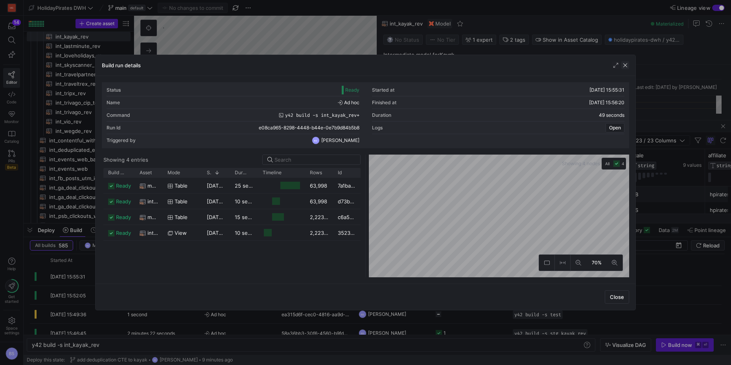
click at [625, 63] on span "button" at bounding box center [625, 65] width 8 height 8
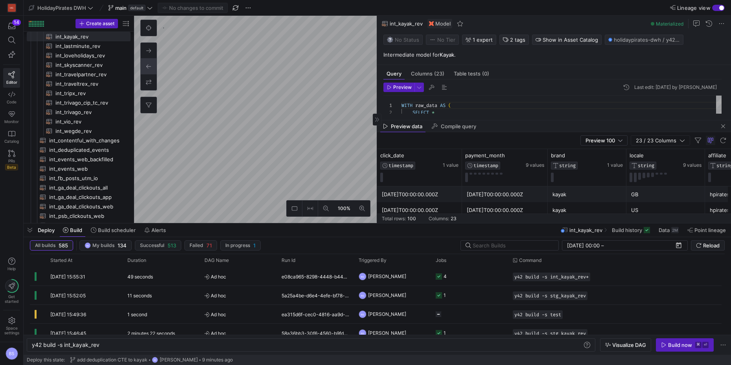
type textarea "WITH source AS ( SELECT * FROM {{ source('Kayak_sftp_connection', 'kayak_affili…"
type textarea "y42 build -s stg_kayak_rev"
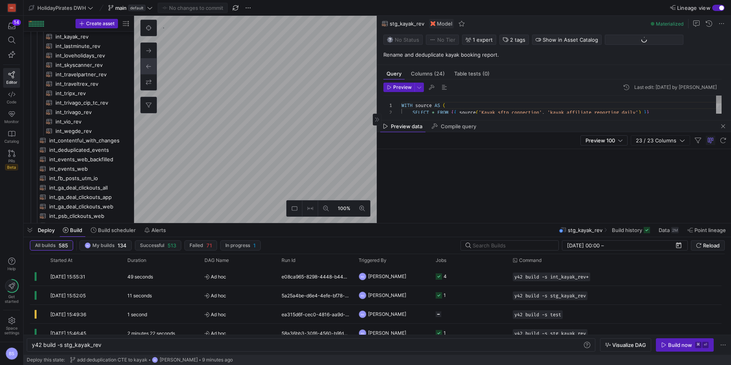
scroll to position [403, 0]
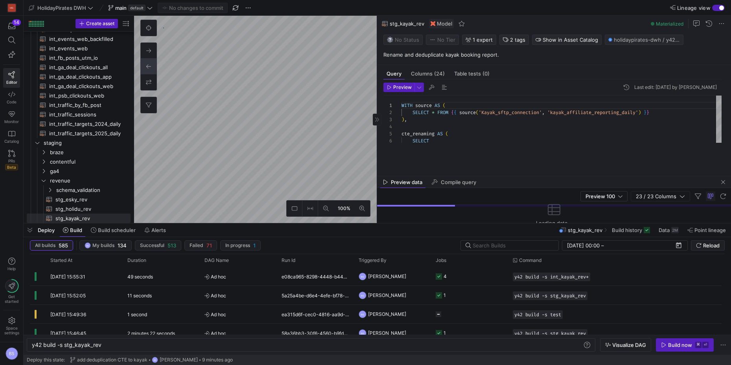
drag, startPoint x: 517, startPoint y: 119, endPoint x: 526, endPoint y: 178, distance: 59.6
click at [527, 175] on div at bounding box center [554, 176] width 354 height 3
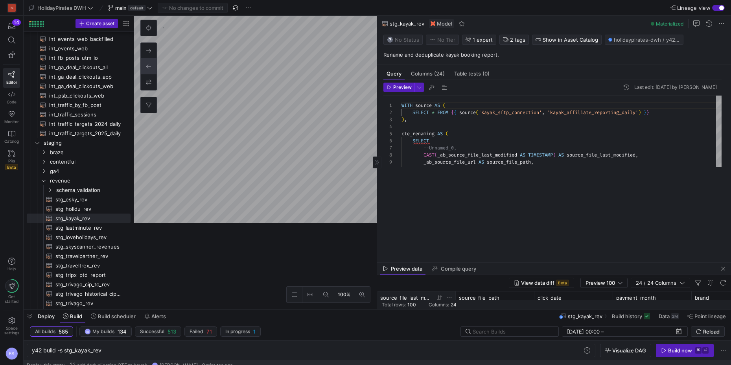
drag, startPoint x: 444, startPoint y: 224, endPoint x: 444, endPoint y: 295, distance: 71.2
click at [440, 310] on div at bounding box center [377, 309] width 707 height 3
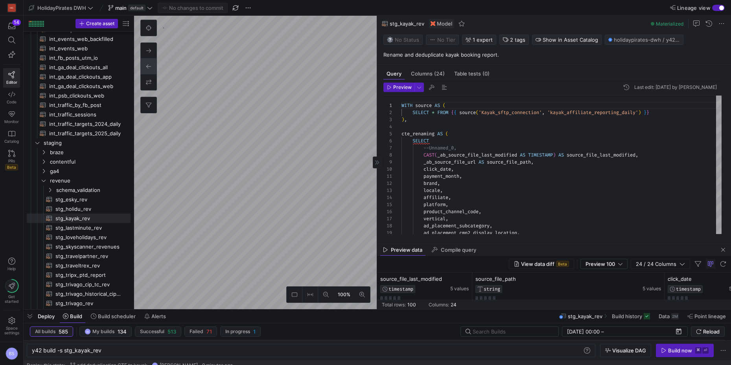
drag, startPoint x: 485, startPoint y: 264, endPoint x: 488, endPoint y: 239, distance: 25.0
click at [489, 244] on as-split "Query Columns (24) Table tests (0) Preview Last edit: [DATE] by [PERSON_NAME] 1…" at bounding box center [554, 162] width 354 height 293
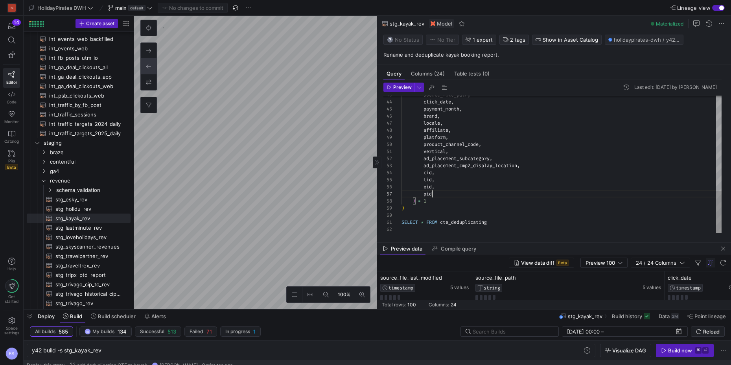
click at [449, 193] on div "pid" at bounding box center [561, 193] width 320 height 7
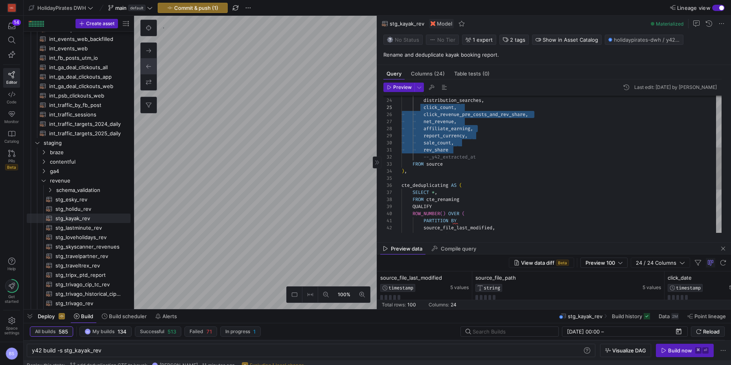
scroll to position [21, 23]
drag, startPoint x: 452, startPoint y: 146, endPoint x: 424, endPoint y: 103, distance: 51.5
click at [424, 103] on div "source_file_path , source_file_last_modified , PARTITION BY ROW_NUMBER ( ) OVER…" at bounding box center [561, 150] width 320 height 445
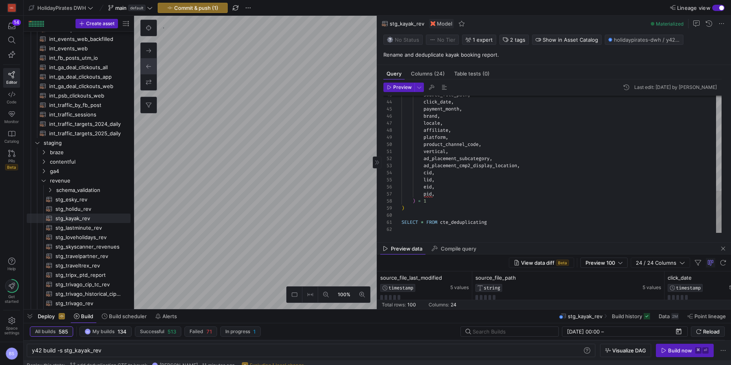
click at [453, 193] on div "source_file_path , click_date , payment_month , brand , locale , affiliate , pl…" at bounding box center [561, 10] width 320 height 445
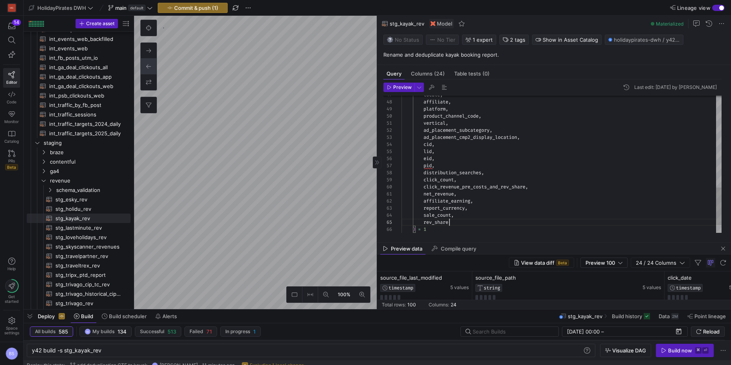
scroll to position [28, 48]
click at [424, 173] on div "locale , affiliate , platform , product_channel_code , vertical , ad_placement_…" at bounding box center [561, 10] width 320 height 502
drag, startPoint x: 424, startPoint y: 173, endPoint x: 423, endPoint y: 221, distance: 47.2
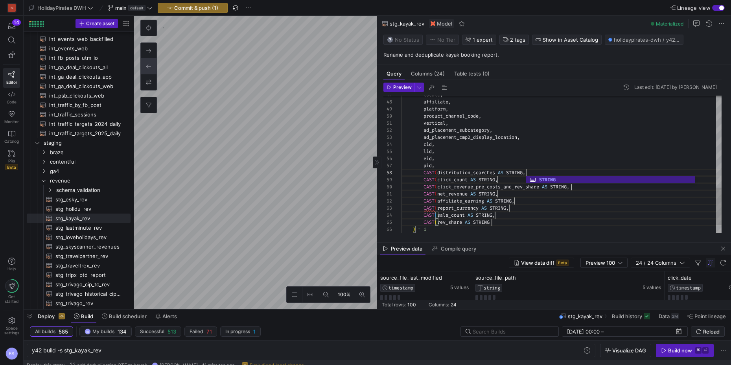
scroll to position [50, 127]
click at [543, 226] on div "locale , affiliate , platform , product_channel_code , vertical , ad_placement_…" at bounding box center [561, 10] width 320 height 502
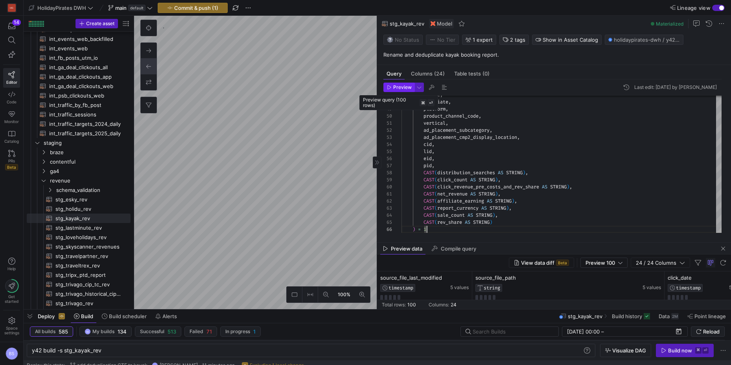
type textarea "CAST(net_revenue AS STRING), CAST(affiliate_earning AS STRING), CAST(report_cur…"
click at [403, 86] on span "Preview" at bounding box center [402, 88] width 18 height 6
click at [205, 5] on span "Commit & push (1)" at bounding box center [196, 8] width 44 height 6
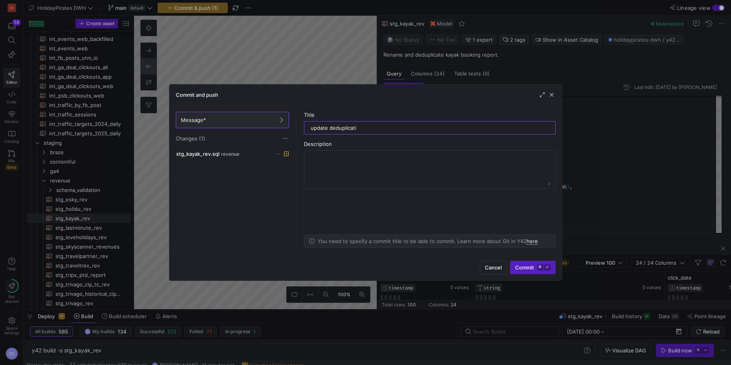
type input "update deduplicatio"
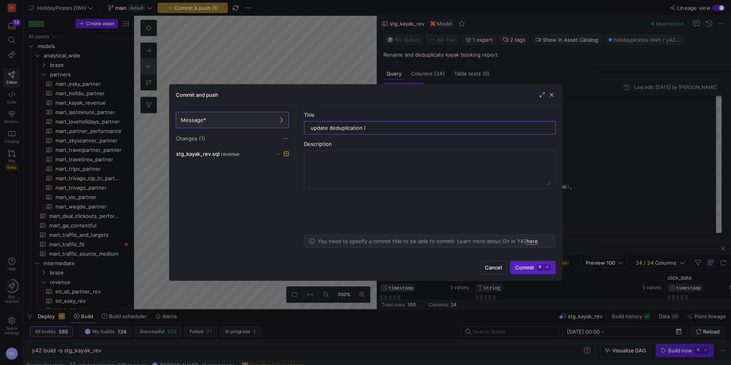
scroll to position [35, 26]
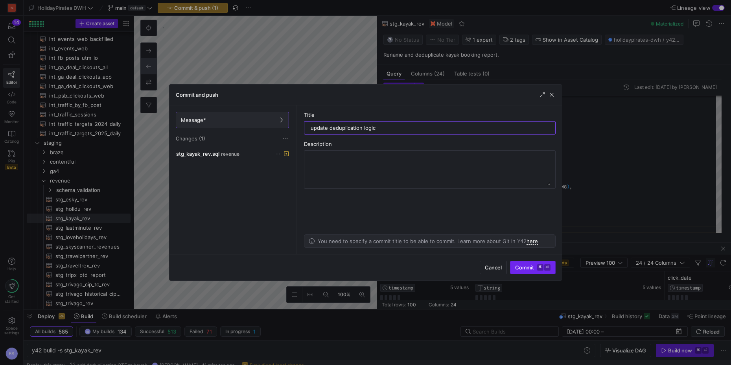
type input "update deduplication logic"
click at [519, 264] on span "Commit ⌘ ⏎" at bounding box center [532, 267] width 35 height 6
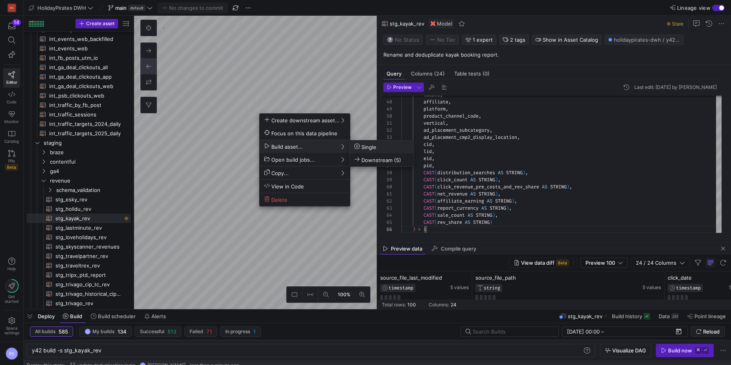
click at [365, 149] on span "Single" at bounding box center [365, 147] width 22 height 7
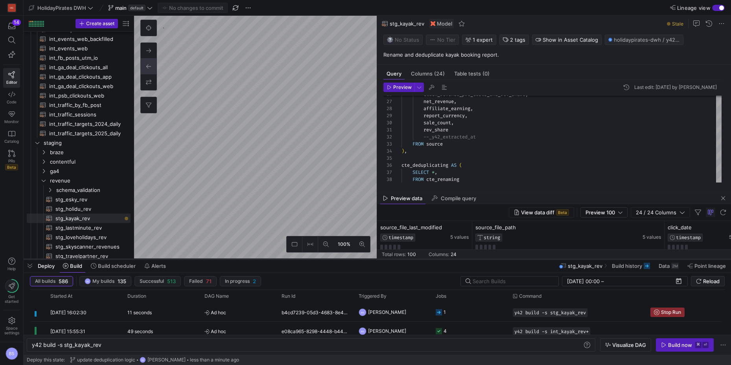
drag, startPoint x: 352, startPoint y: 309, endPoint x: 355, endPoint y: 259, distance: 50.4
click at [355, 259] on div at bounding box center [377, 259] width 707 height 3
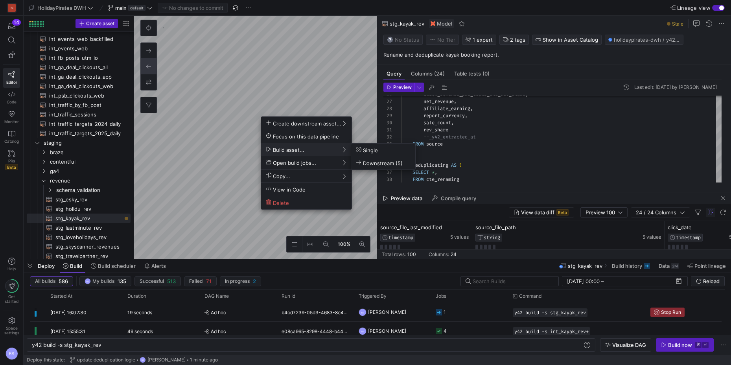
click at [328, 94] on div at bounding box center [365, 182] width 731 height 365
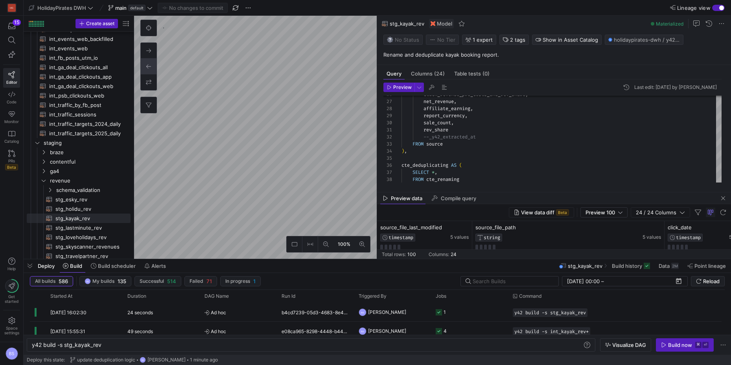
type textarea "WITH raw_data AS ( SELECT * FROM {{ ref('stg_kayak_rev') }} ), base_data AS ( S…"
type textarea "y42 build -s int_kayak_rev"
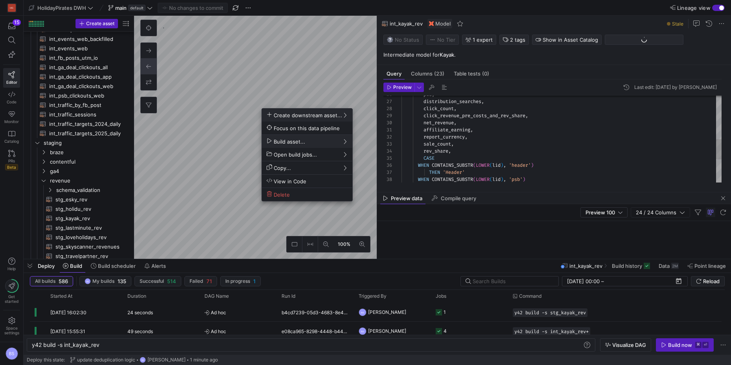
scroll to position [283, 0]
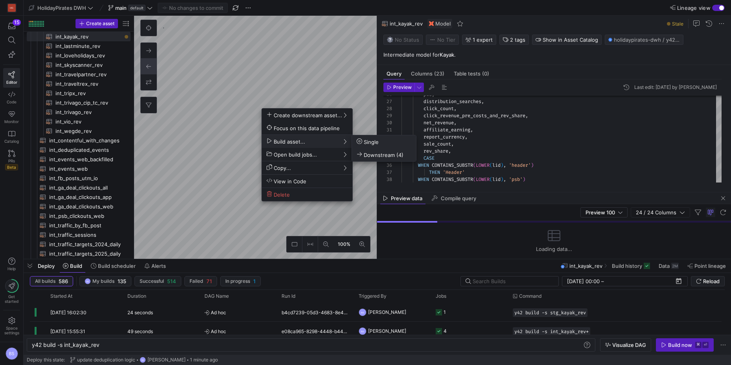
click at [364, 154] on span "Downstream (4)" at bounding box center [380, 154] width 47 height 7
